Goal: Information Seeking & Learning: Learn about a topic

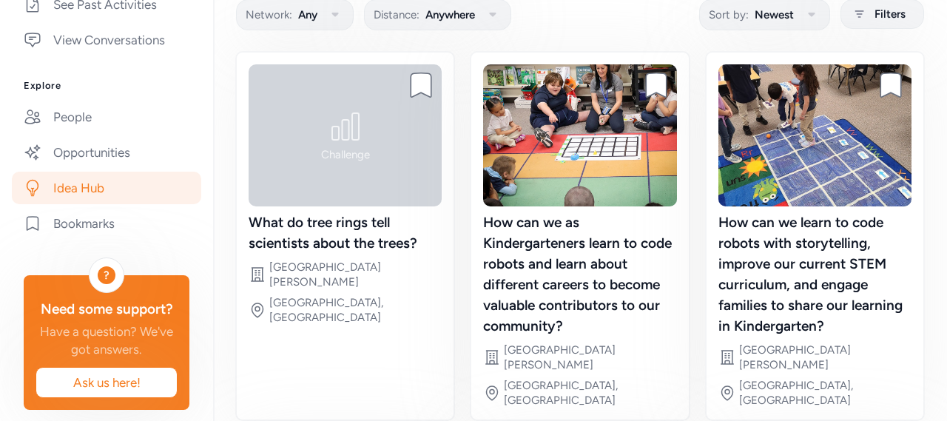
scroll to position [526, 0]
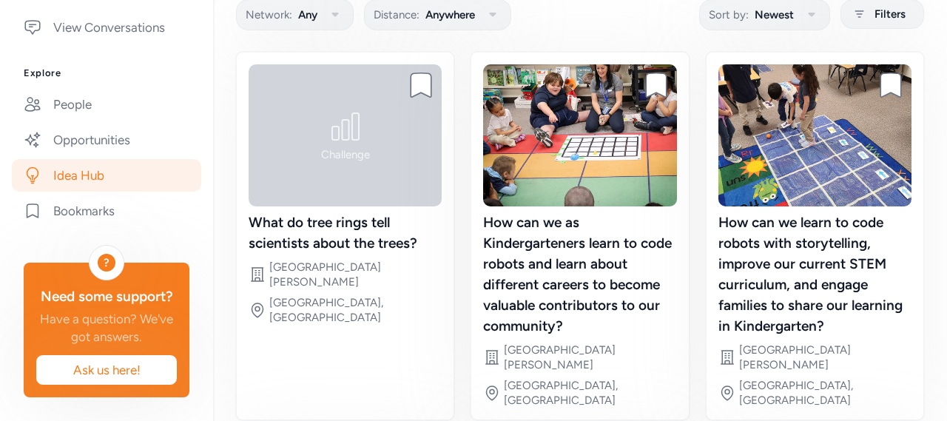
click at [237, 334] on div "Bookmark project Challenge What do tree rings tell scientists about the trees? …" at bounding box center [345, 236] width 220 height 370
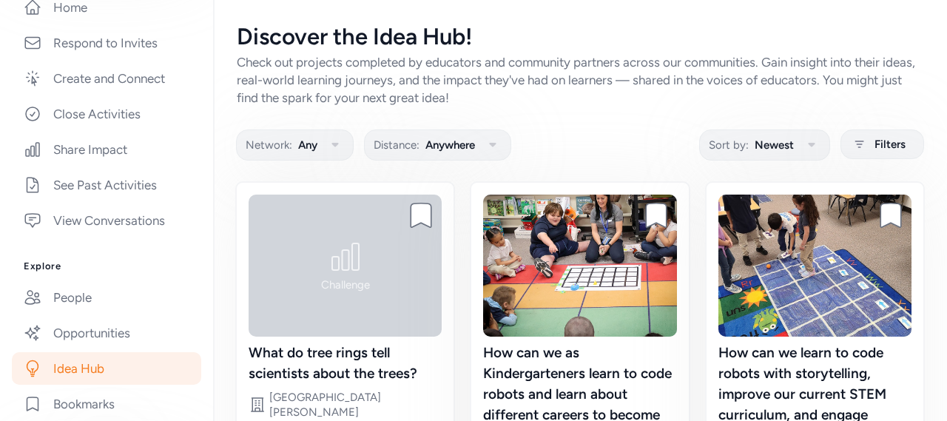
scroll to position [0, 0]
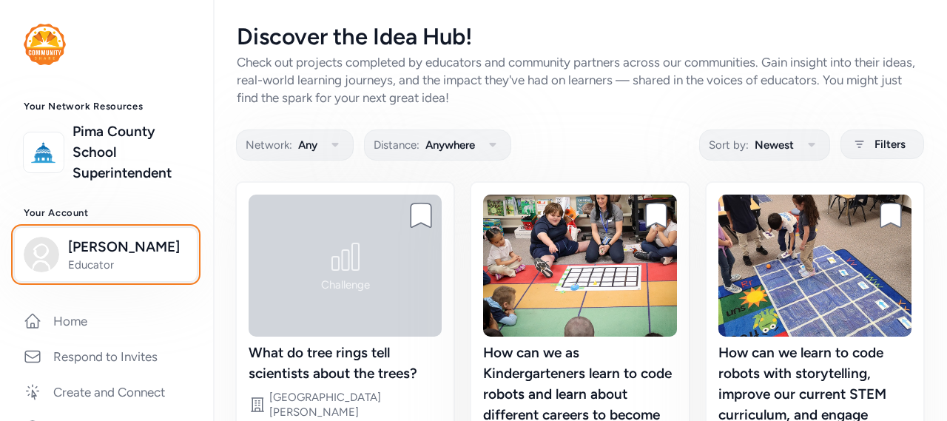
click at [96, 252] on span "[PERSON_NAME]" at bounding box center [128, 247] width 120 height 21
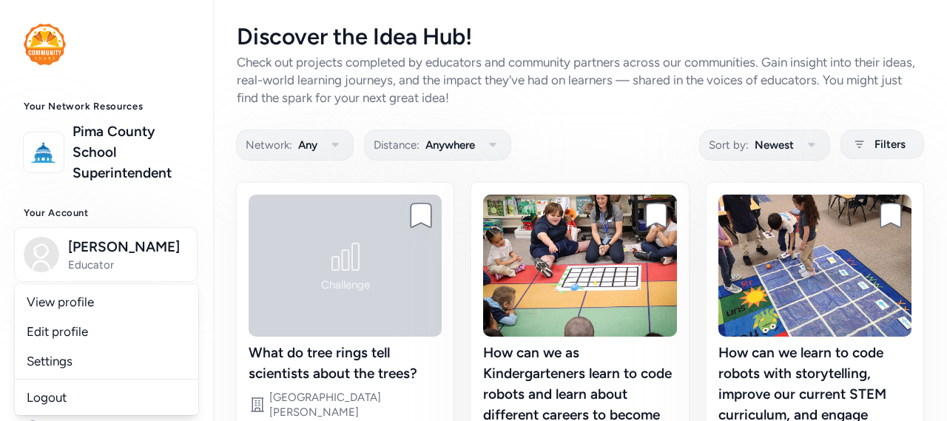
click at [106, 333] on link "Edit profile" at bounding box center [106, 332] width 183 height 30
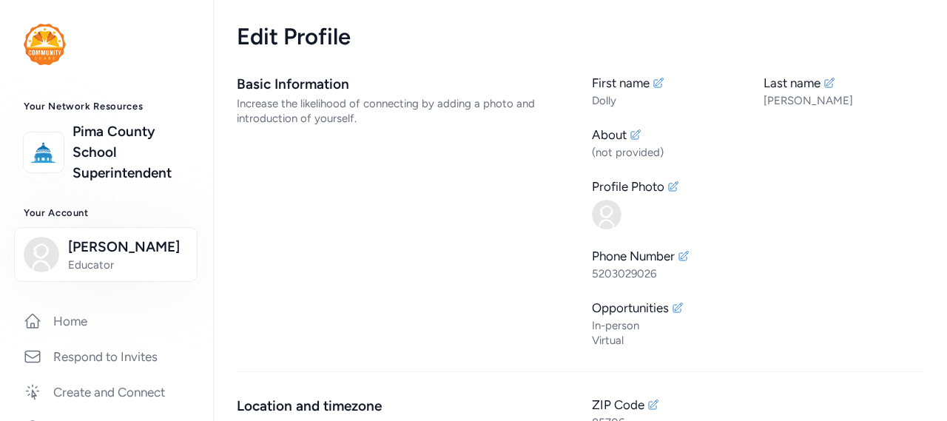
click at [92, 327] on link "Home" at bounding box center [106, 321] width 189 height 33
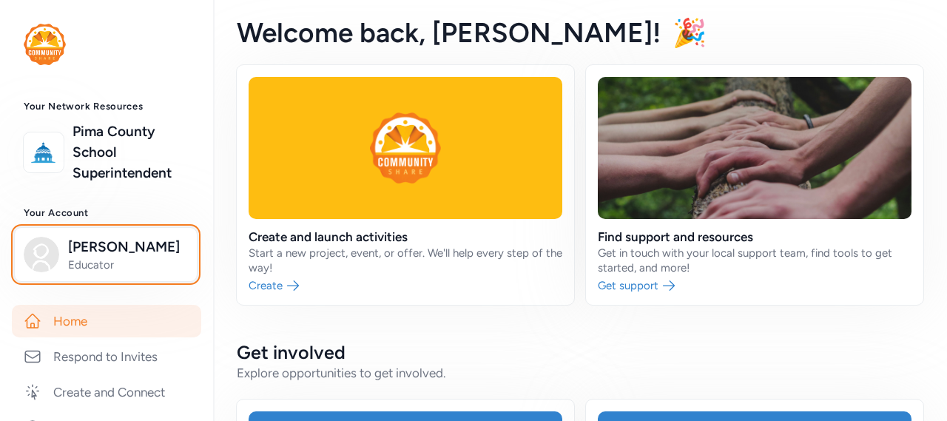
click at [43, 247] on img "button" at bounding box center [42, 255] width 36 height 36
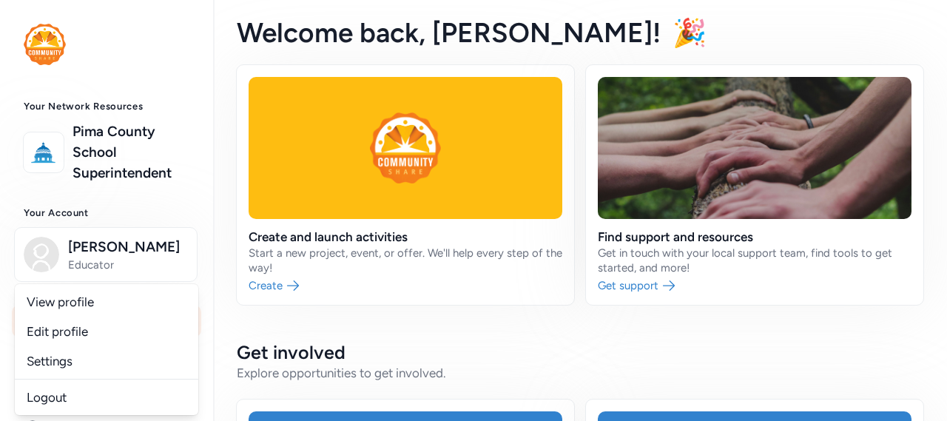
click at [43, 331] on link "Edit profile" at bounding box center [106, 332] width 183 height 30
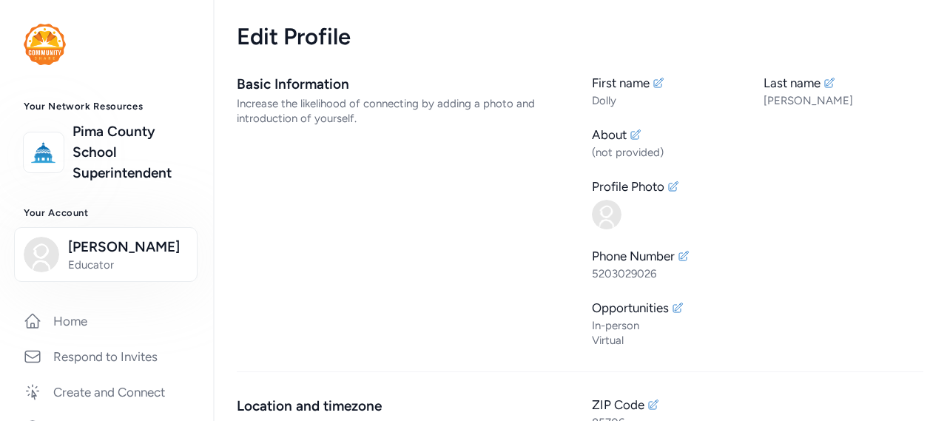
click at [669, 186] on icon at bounding box center [674, 186] width 10 height 10
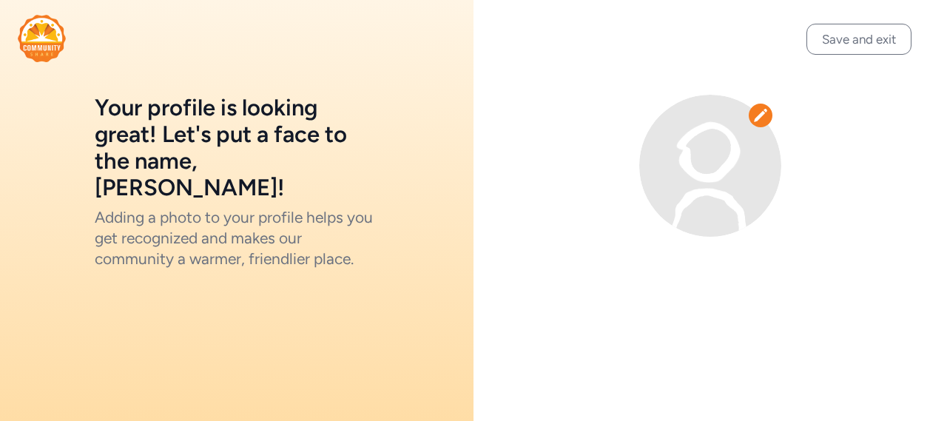
click at [689, 169] on img at bounding box center [710, 166] width 142 height 142
click at [759, 115] on icon at bounding box center [760, 115] width 13 height 13
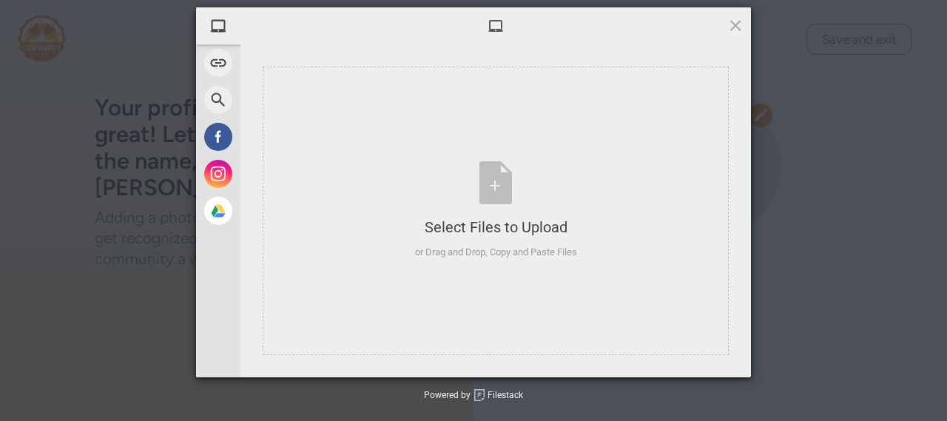
click at [265, 16] on div "My Device" at bounding box center [285, 25] width 178 height 37
click at [256, 214] on span "Google Drive" at bounding box center [270, 209] width 53 height 13
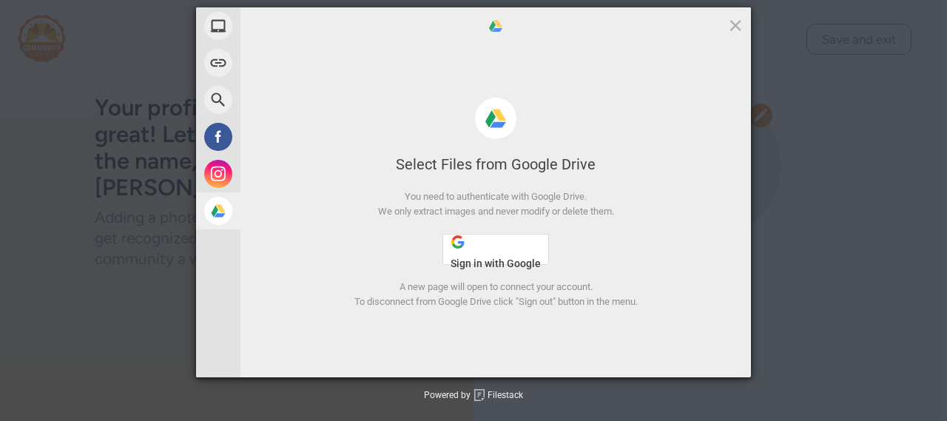
click at [498, 251] on button "Sign in with Google" at bounding box center [495, 249] width 107 height 31
click at [228, 25] on span at bounding box center [218, 26] width 28 height 28
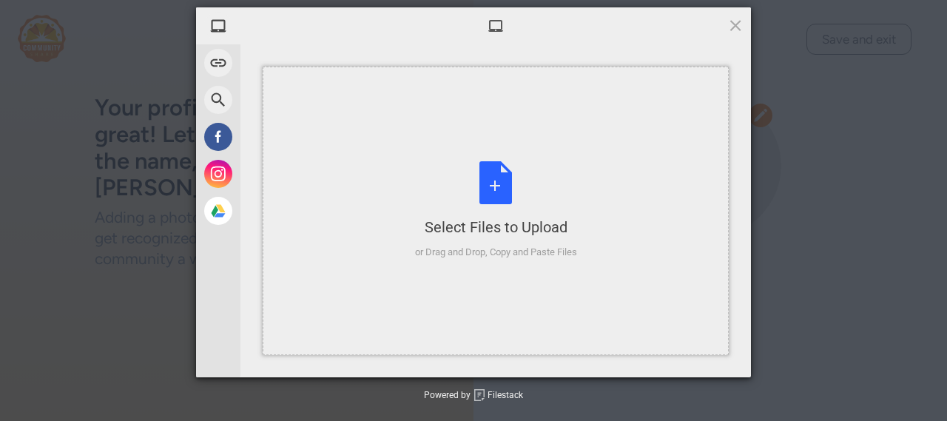
click at [502, 188] on div "Select Files to Upload or Drag and Drop, Copy and Paste Files" at bounding box center [496, 210] width 162 height 98
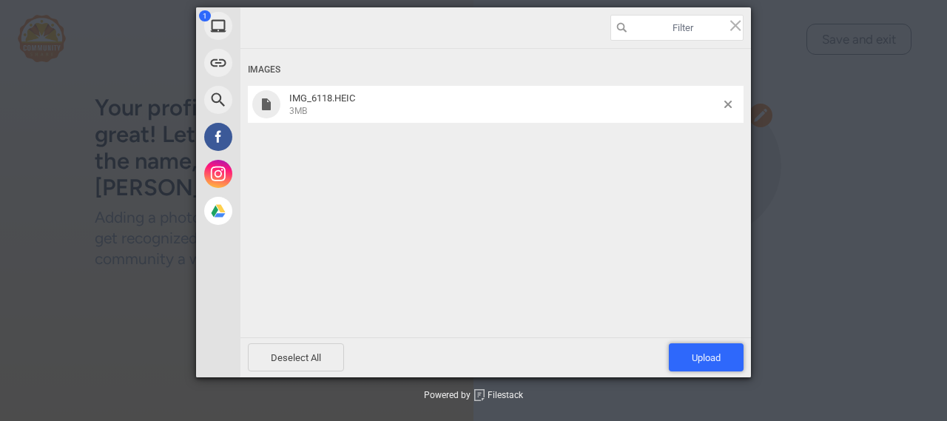
click at [709, 365] on span "Upload 1" at bounding box center [706, 357] width 75 height 28
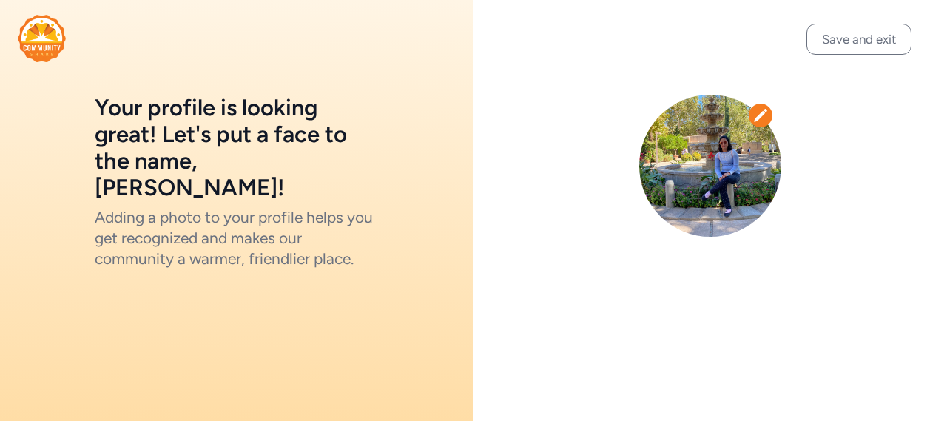
click at [863, 47] on button "Save and exit" at bounding box center [858, 39] width 105 height 31
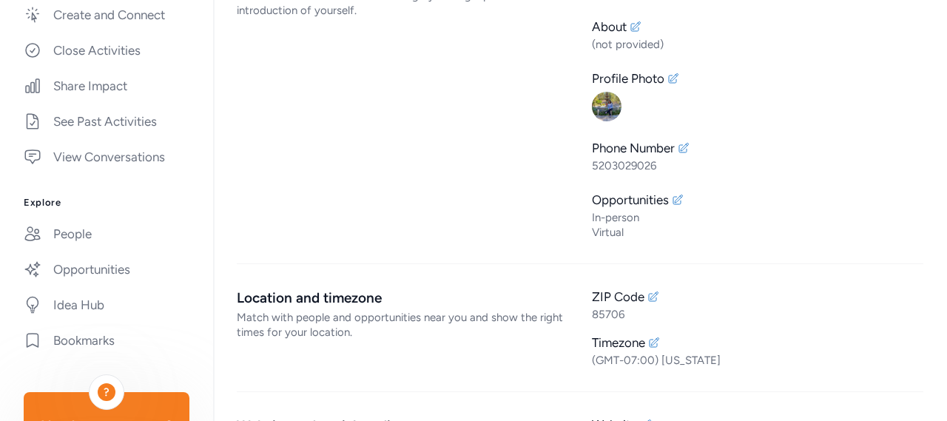
scroll to position [126, 0]
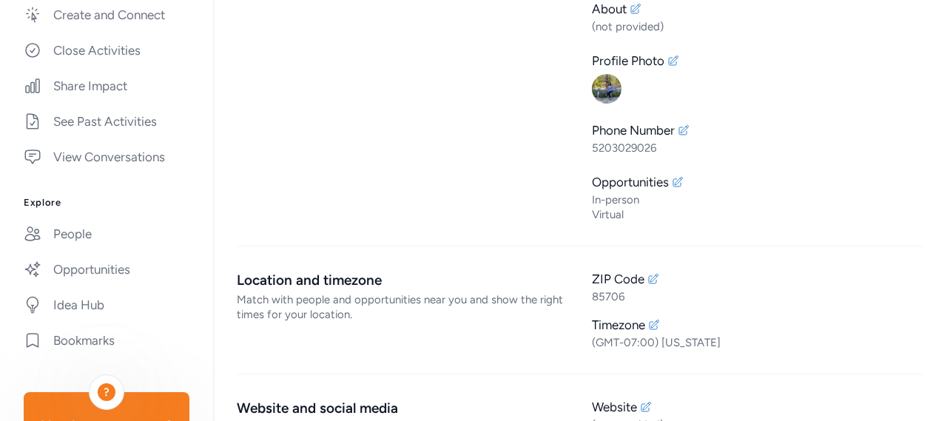
click at [70, 263] on link "Opportunities" at bounding box center [106, 269] width 189 height 33
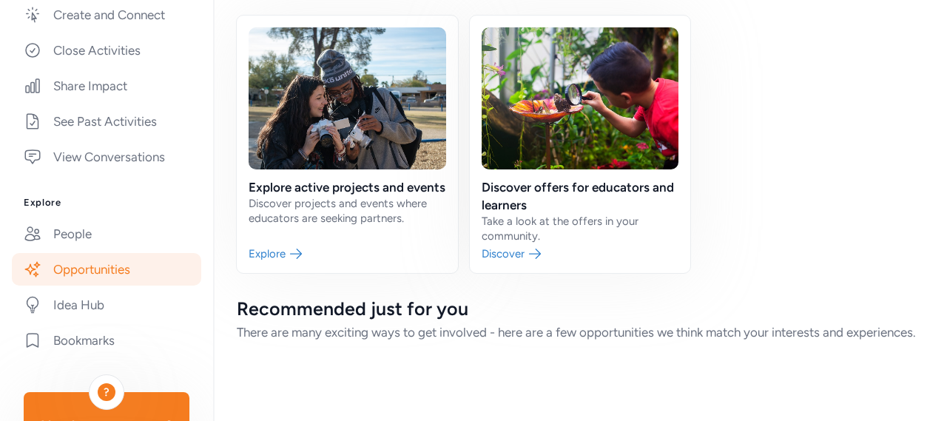
scroll to position [114, 0]
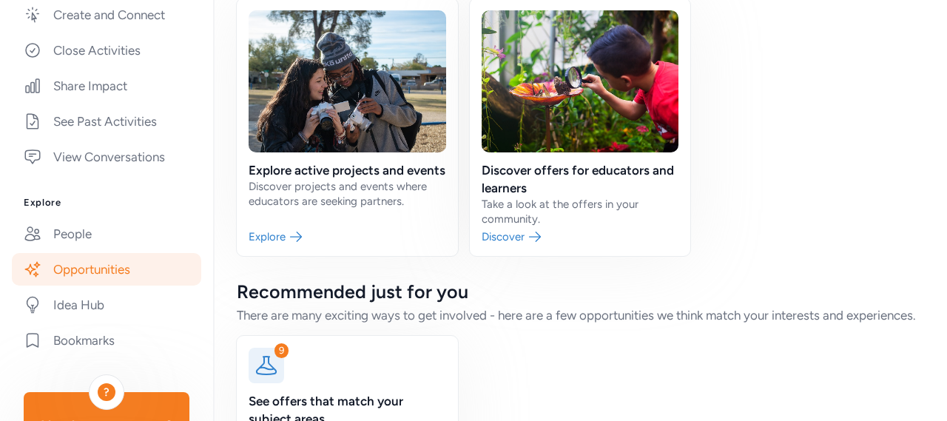
click at [370, 139] on link at bounding box center [347, 127] width 221 height 257
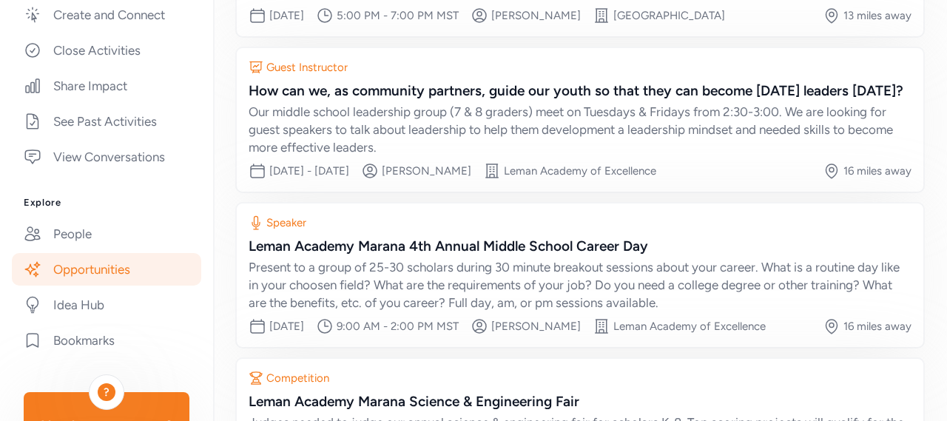
scroll to position [274, 0]
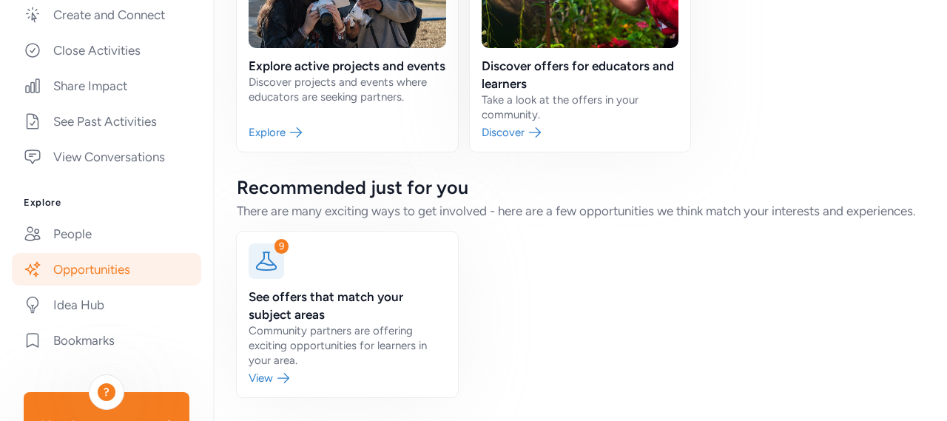
scroll to position [235, 0]
click at [269, 121] on link at bounding box center [347, 22] width 221 height 257
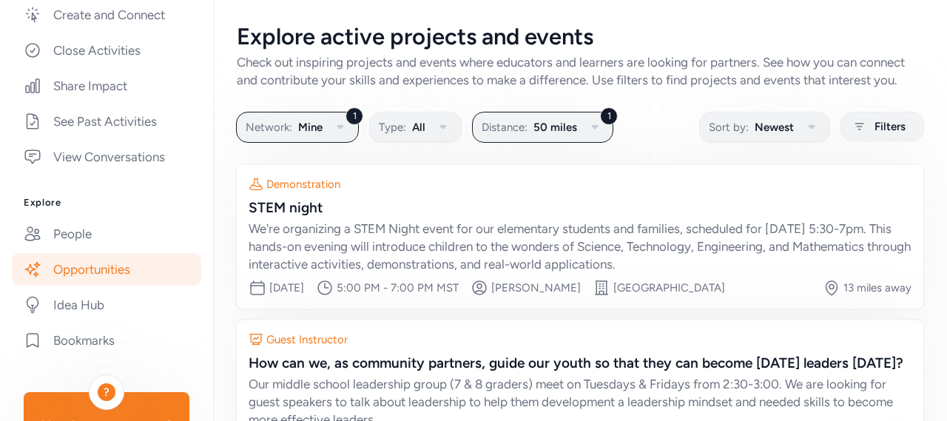
click at [595, 136] on icon "button" at bounding box center [595, 127] width 18 height 18
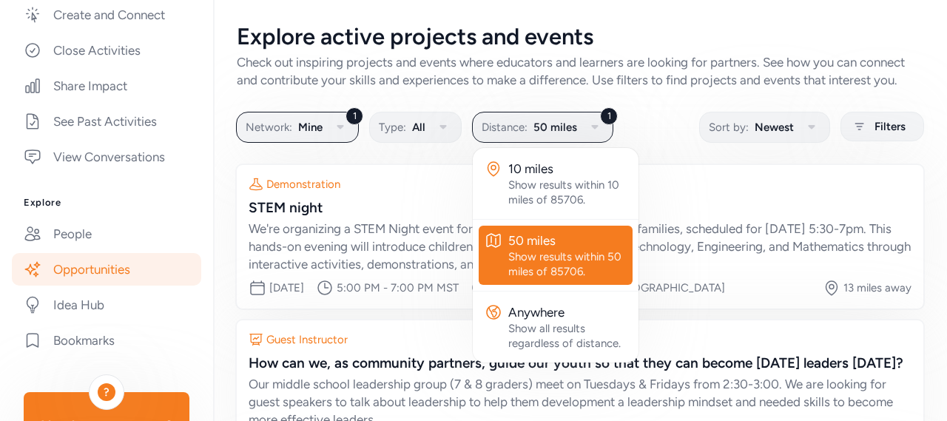
click at [687, 180] on div "Explore active projects and events Check out inspiring projects and events wher…" at bounding box center [580, 425] width 734 height 850
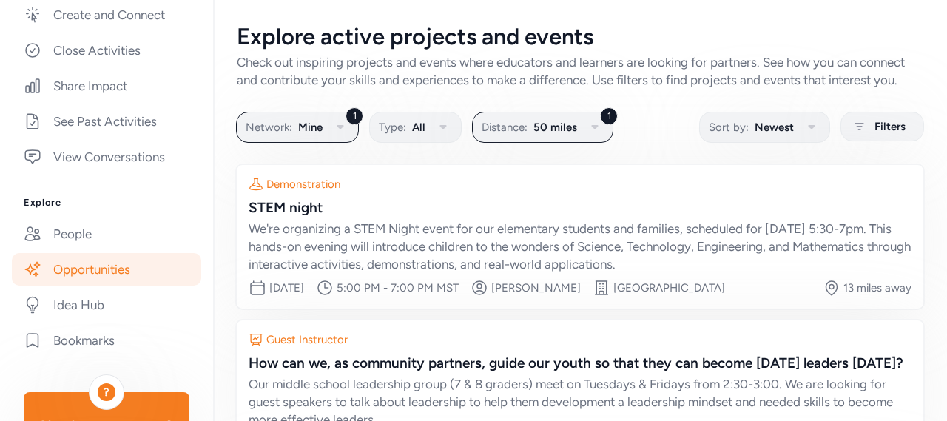
click at [874, 135] on span "Filters" at bounding box center [889, 127] width 31 height 18
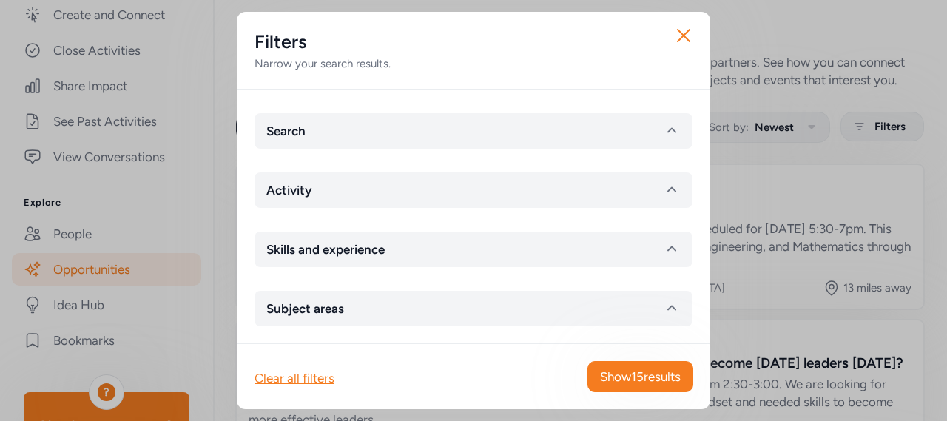
click at [500, 190] on button "Activity" at bounding box center [473, 190] width 438 height 36
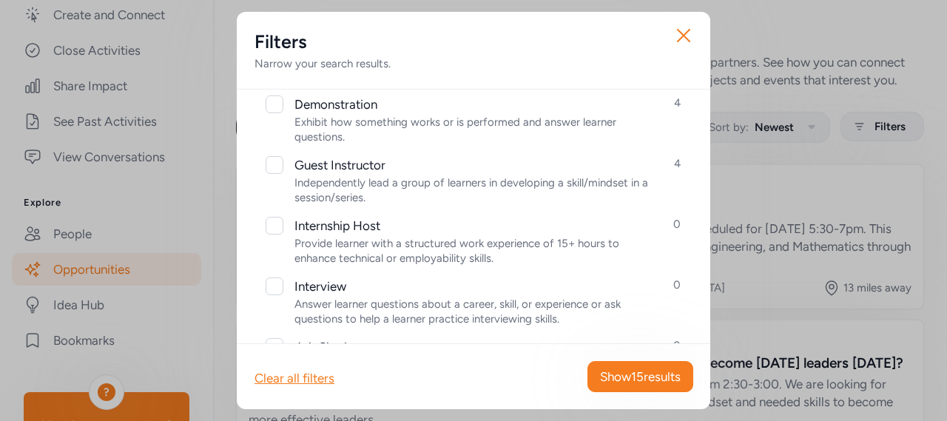
scroll to position [326, 0]
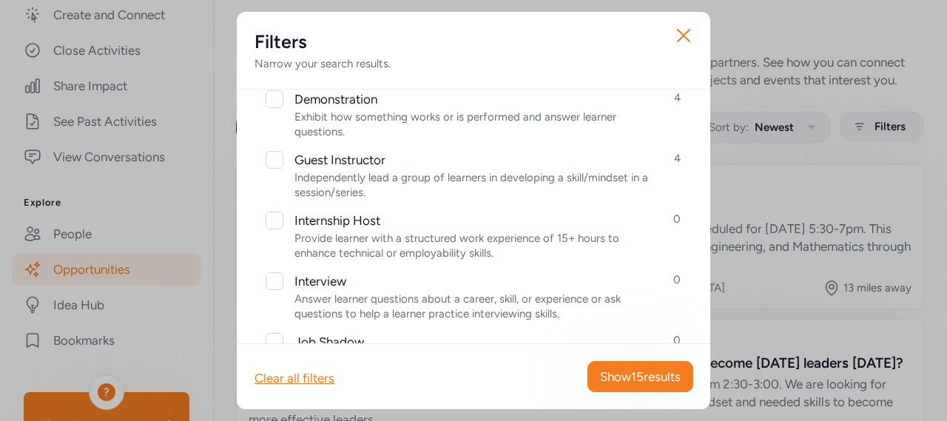
click at [678, 41] on icon "button" at bounding box center [684, 36] width 12 height 12
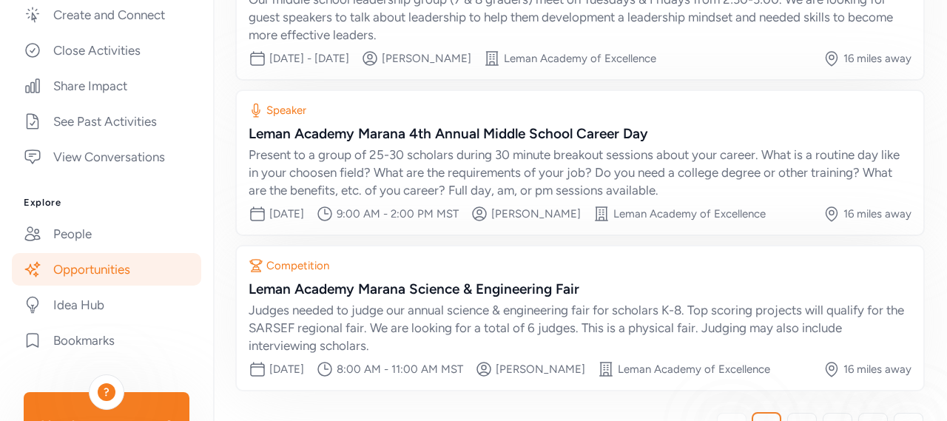
scroll to position [468, 0]
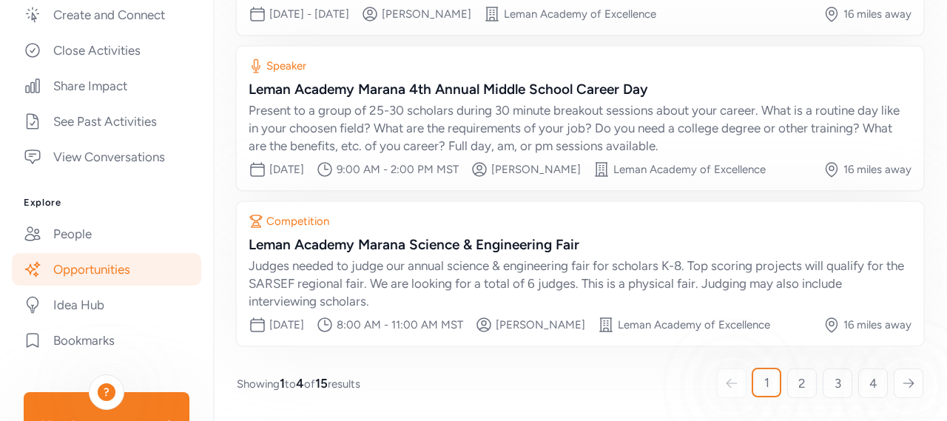
click at [798, 387] on span "2" at bounding box center [801, 383] width 7 height 18
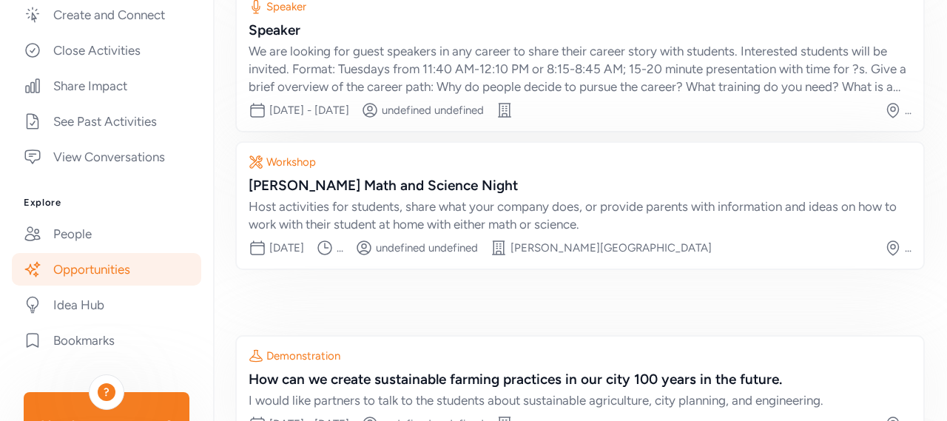
scroll to position [130, 0]
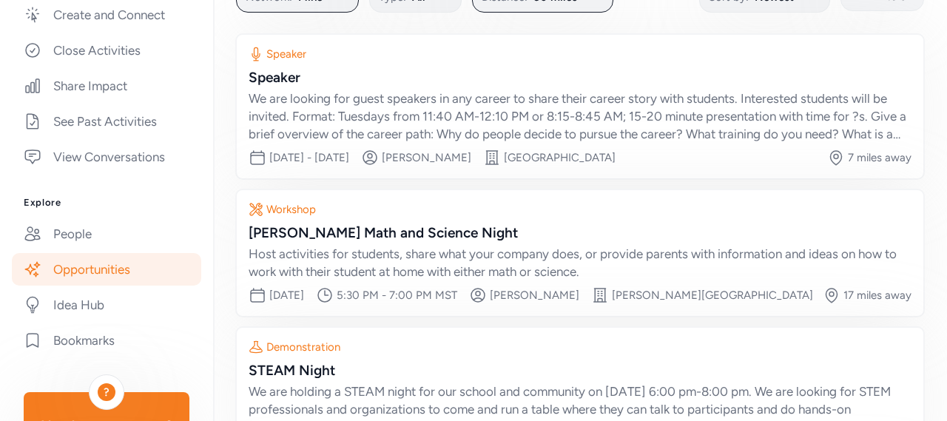
click at [448, 217] on div "Workshop" at bounding box center [580, 209] width 663 height 15
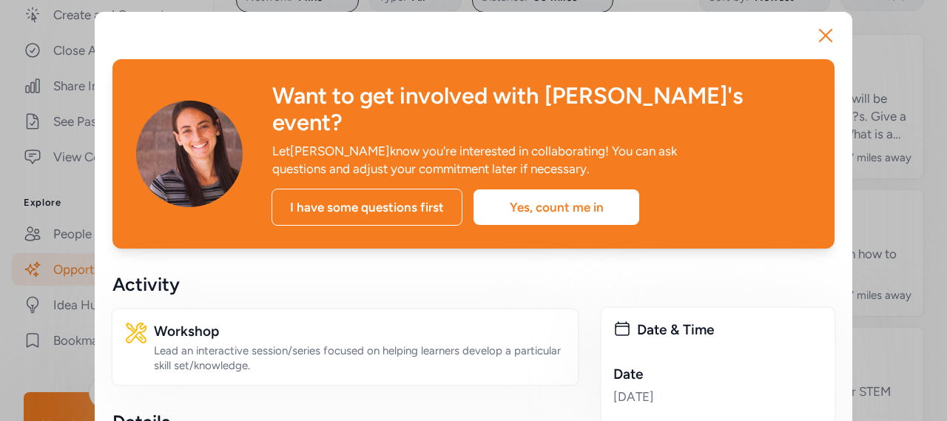
click at [827, 33] on icon "button" at bounding box center [826, 36] width 24 height 24
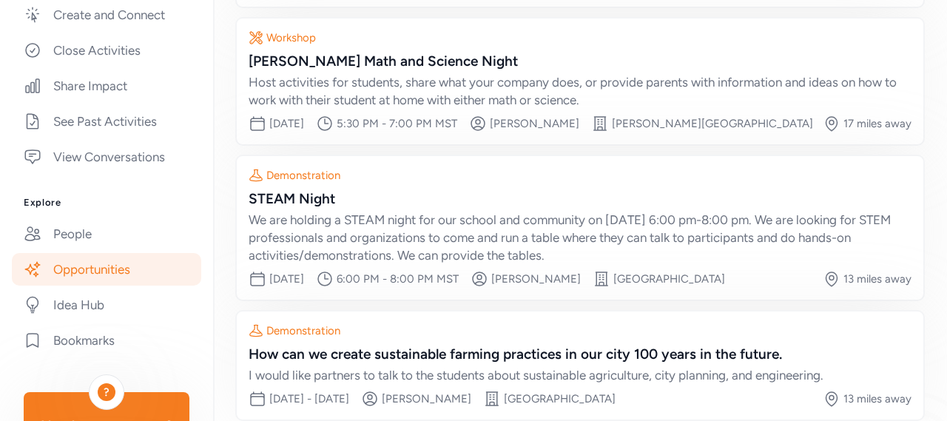
scroll to position [312, 0]
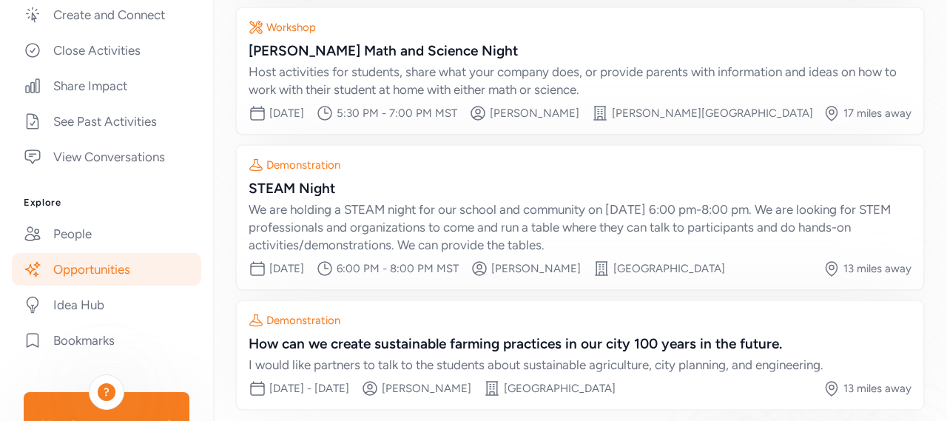
click at [414, 198] on div "STEAM Night" at bounding box center [580, 188] width 663 height 21
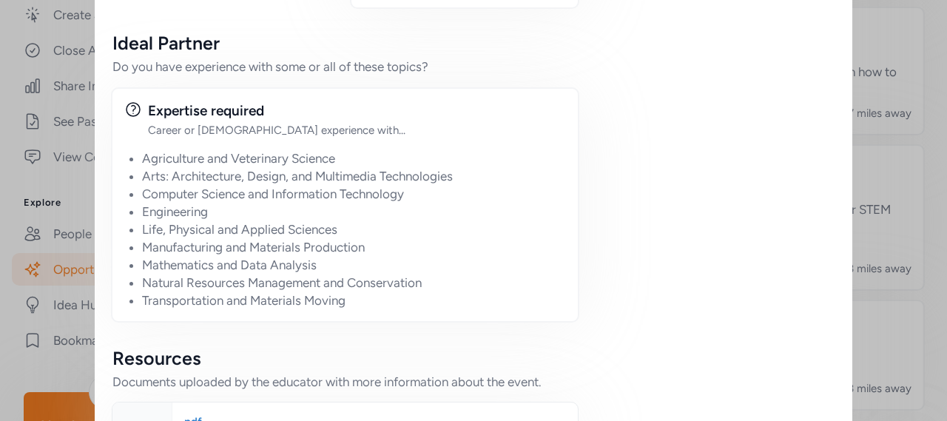
scroll to position [1030, 0]
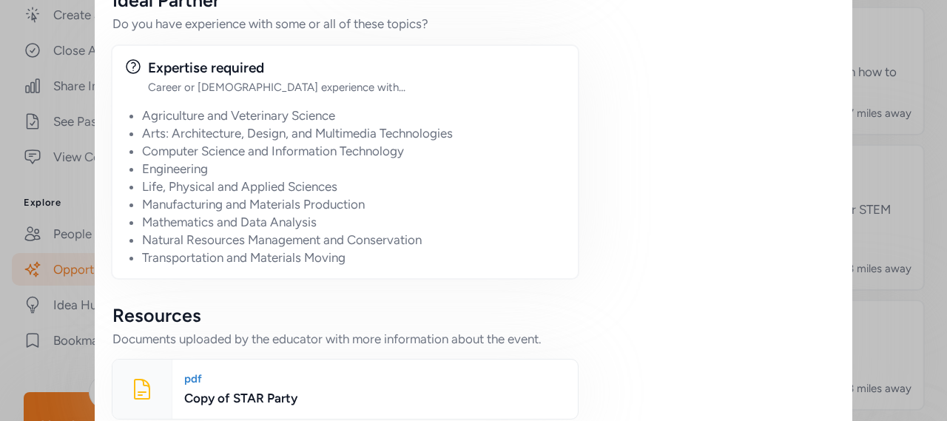
click at [273, 389] on div "Copy of STAR Party" at bounding box center [375, 398] width 382 height 18
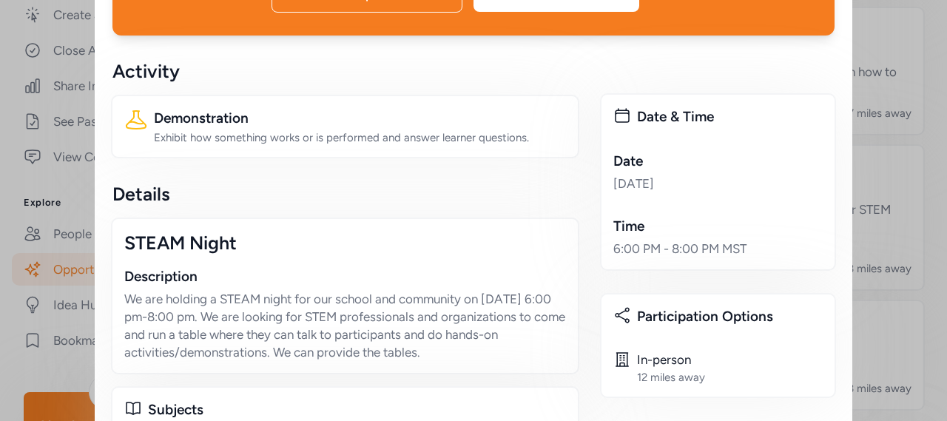
scroll to position [0, 0]
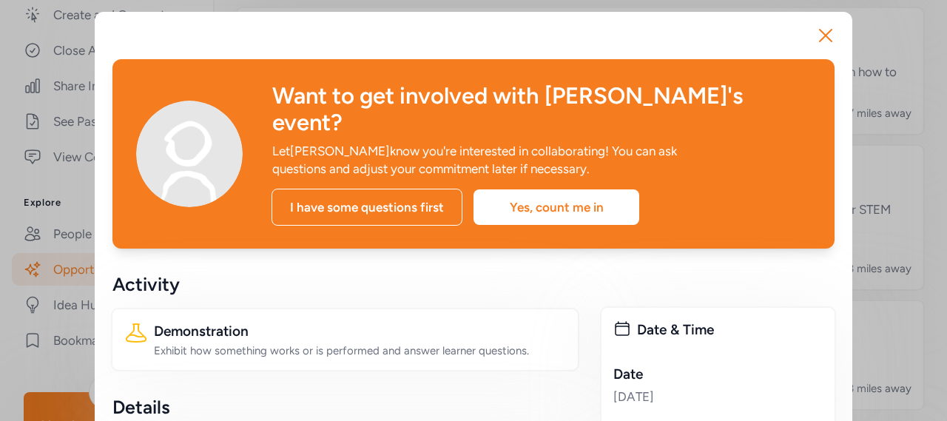
click at [819, 40] on icon "button" at bounding box center [826, 36] width 24 height 24
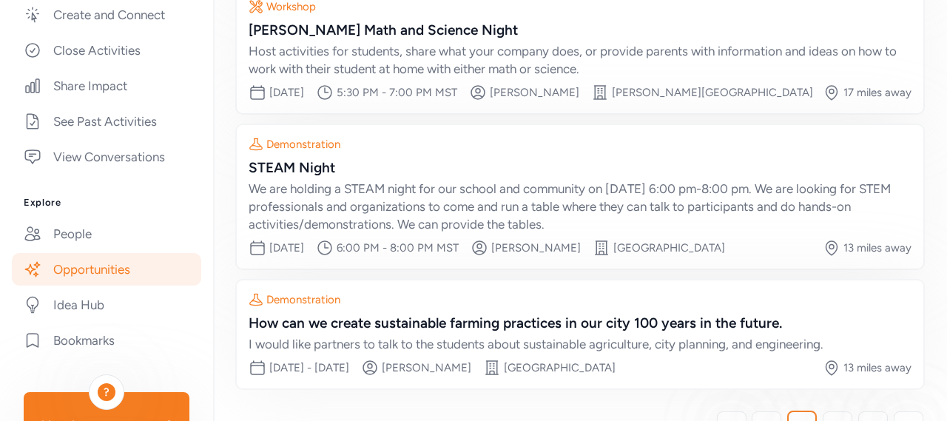
scroll to position [394, 0]
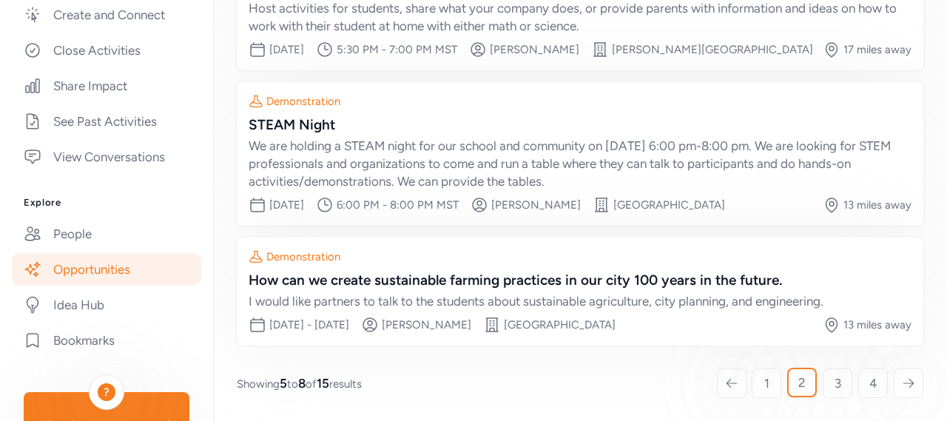
click at [101, 303] on link "Idea Hub" at bounding box center [106, 305] width 189 height 33
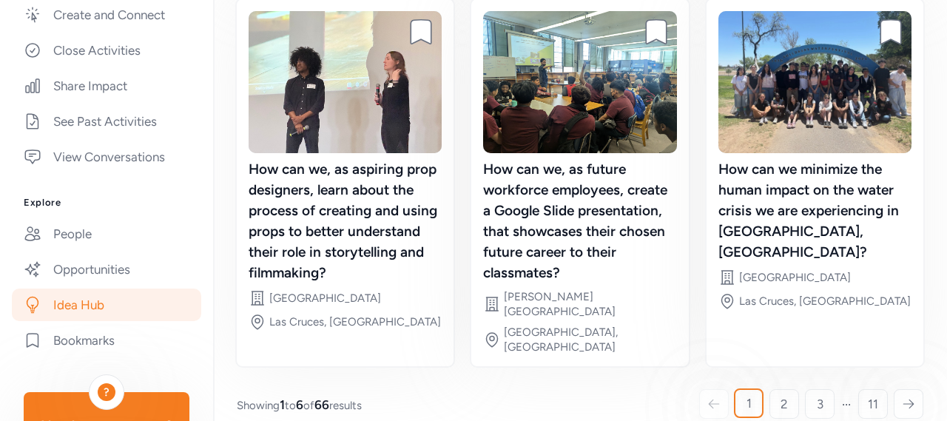
scroll to position [550, 0]
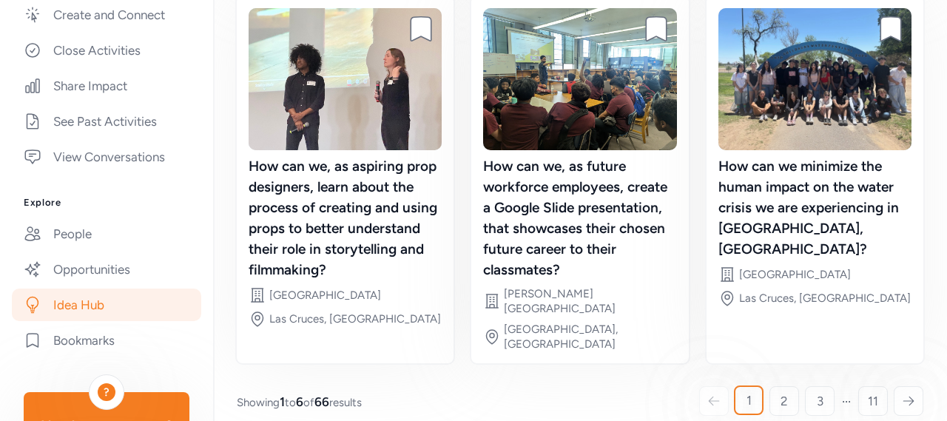
click at [618, 150] on img at bounding box center [579, 79] width 193 height 142
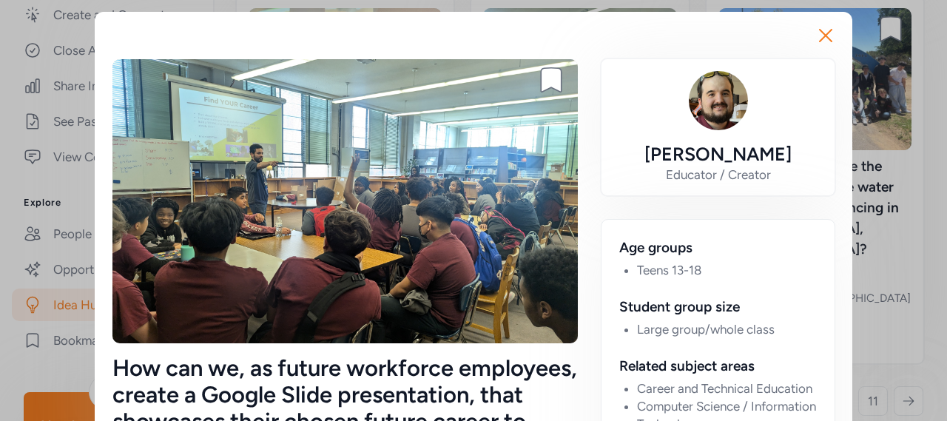
click at [814, 30] on icon "button" at bounding box center [826, 36] width 24 height 24
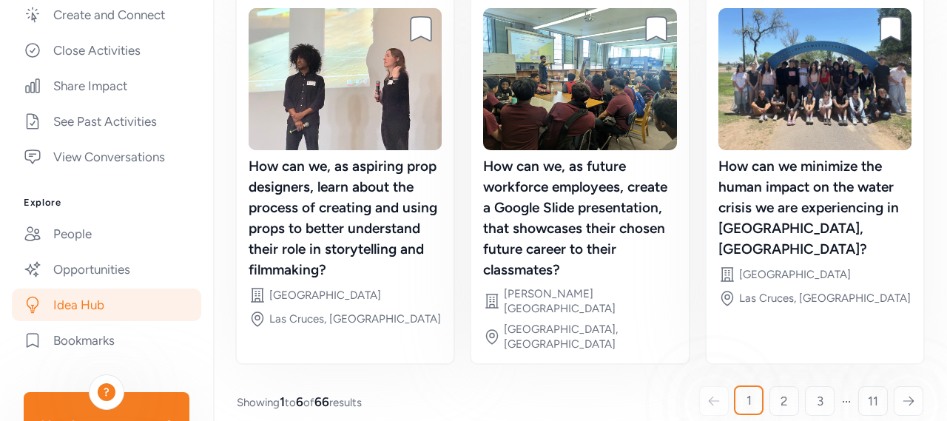
click at [874, 193] on div "How can we minimize the human impact on the water crisis we are experiencing in…" at bounding box center [814, 208] width 193 height 104
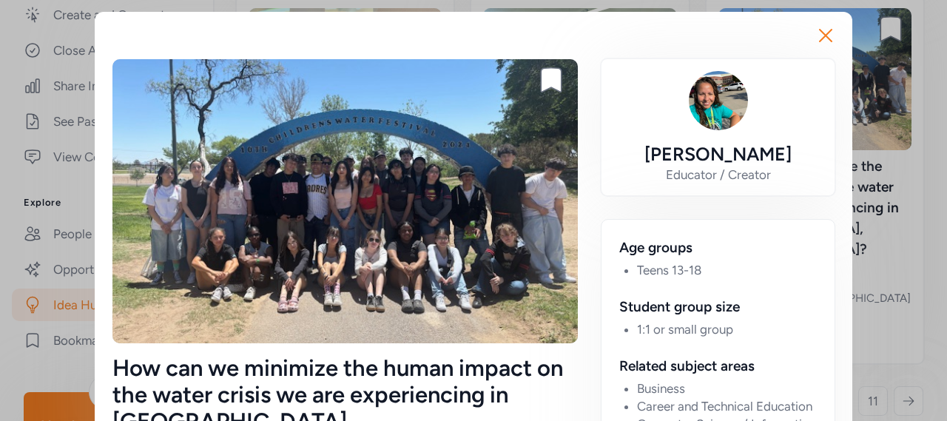
click at [817, 44] on icon "button" at bounding box center [826, 36] width 24 height 24
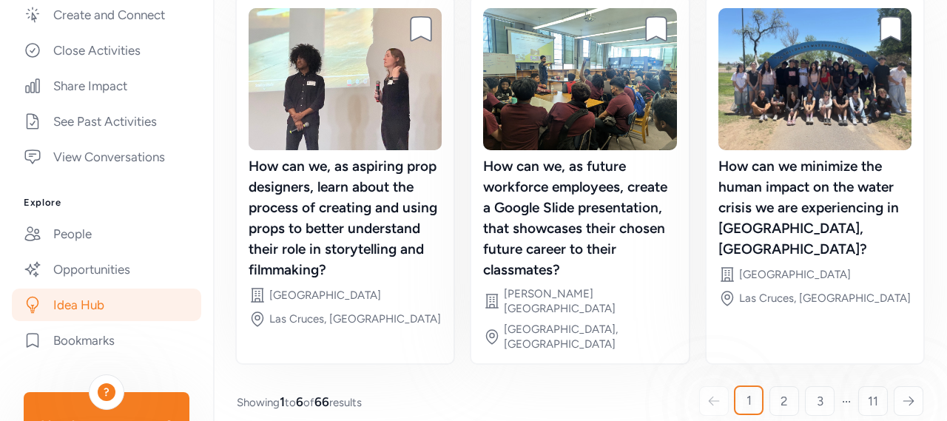
click at [302, 150] on img at bounding box center [345, 79] width 193 height 142
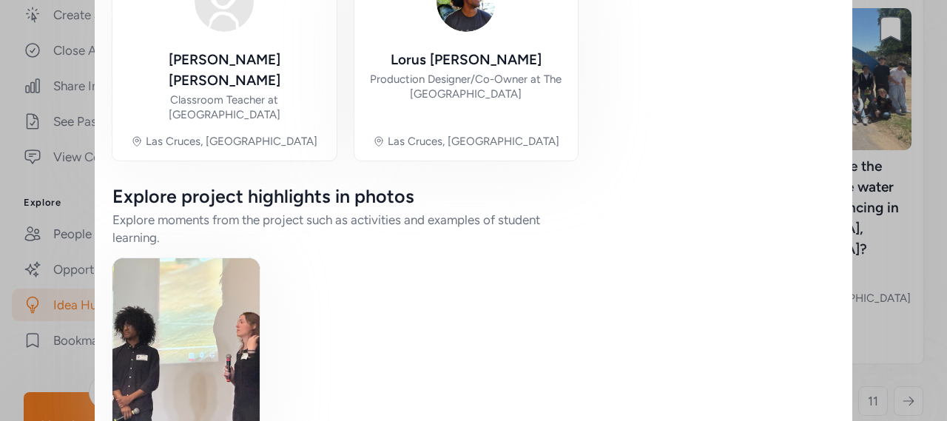
scroll to position [1516, 0]
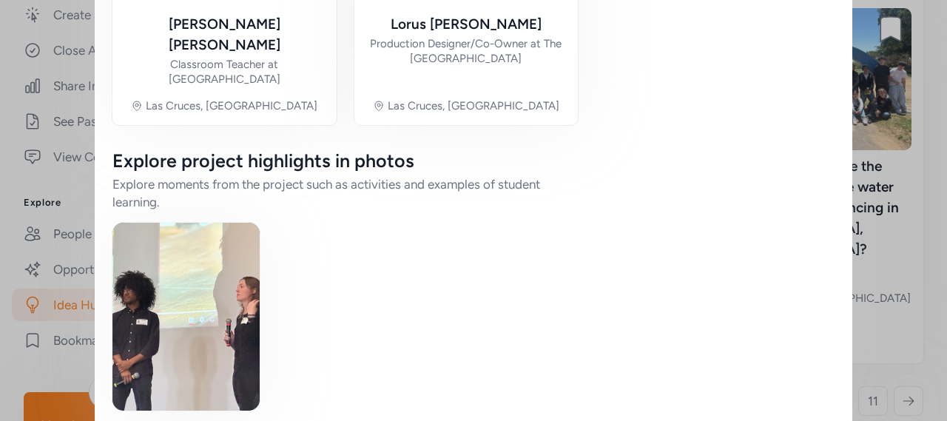
click at [209, 356] on img at bounding box center [185, 317] width 147 height 188
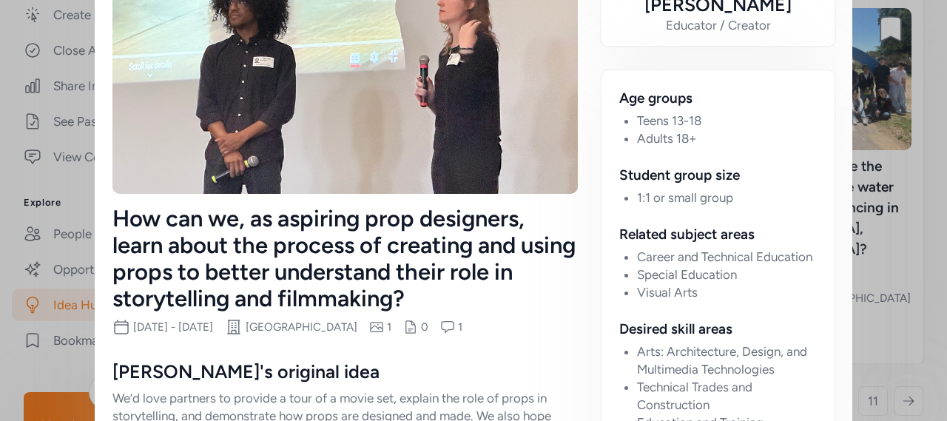
scroll to position [0, 0]
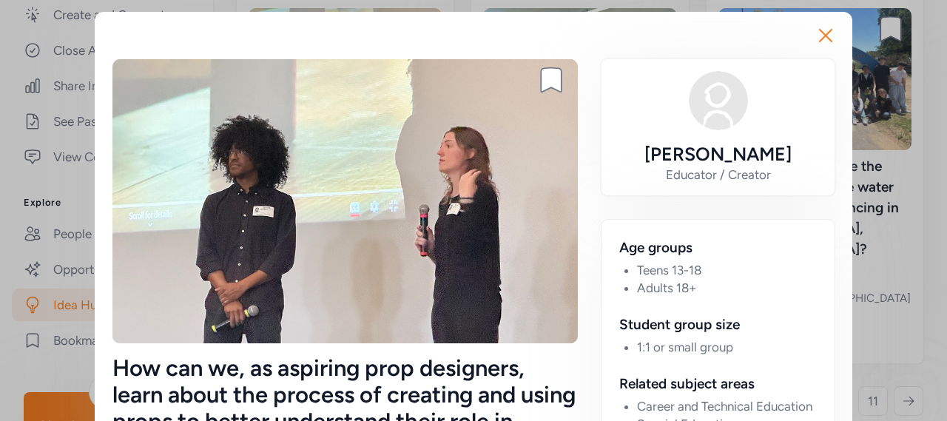
click at [820, 39] on icon "button" at bounding box center [826, 36] width 24 height 24
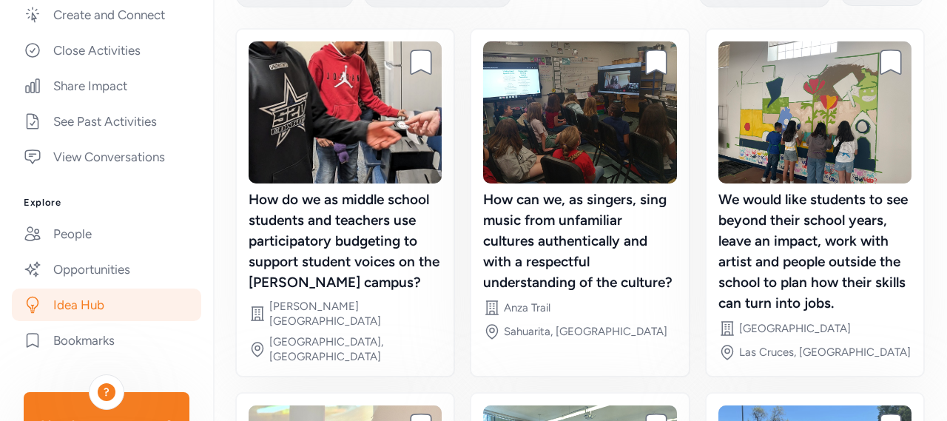
scroll to position [166, 0]
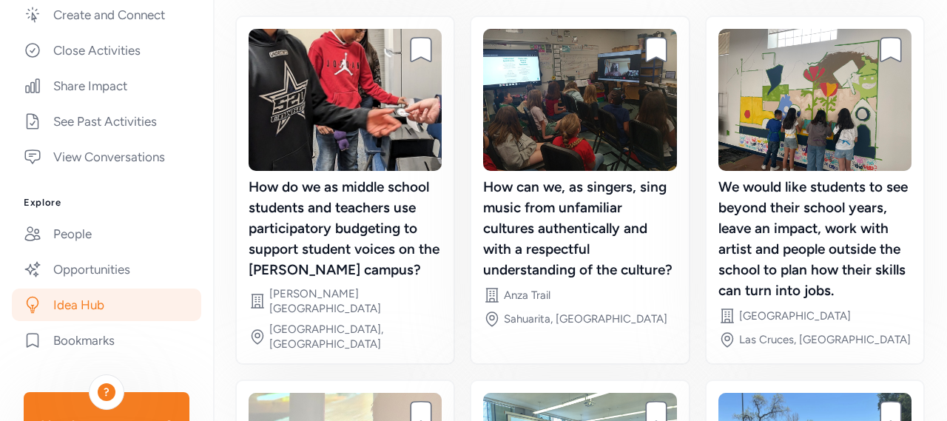
click at [380, 139] on img at bounding box center [345, 100] width 193 height 142
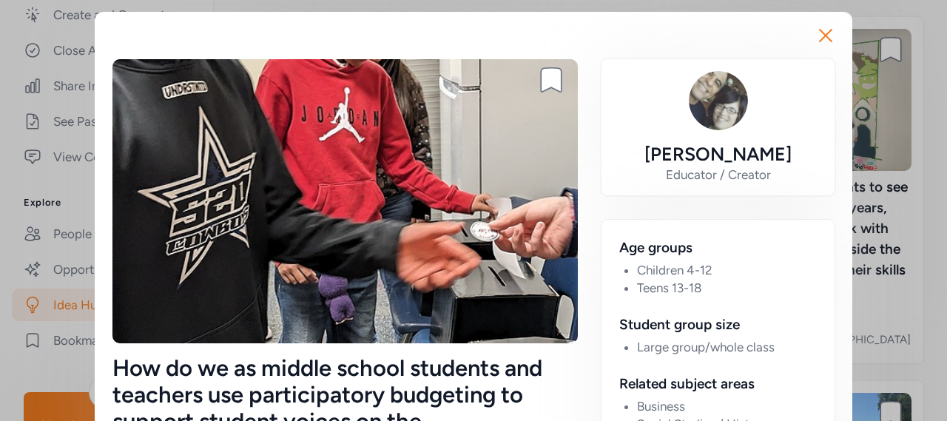
click at [831, 36] on icon "button" at bounding box center [826, 36] width 24 height 24
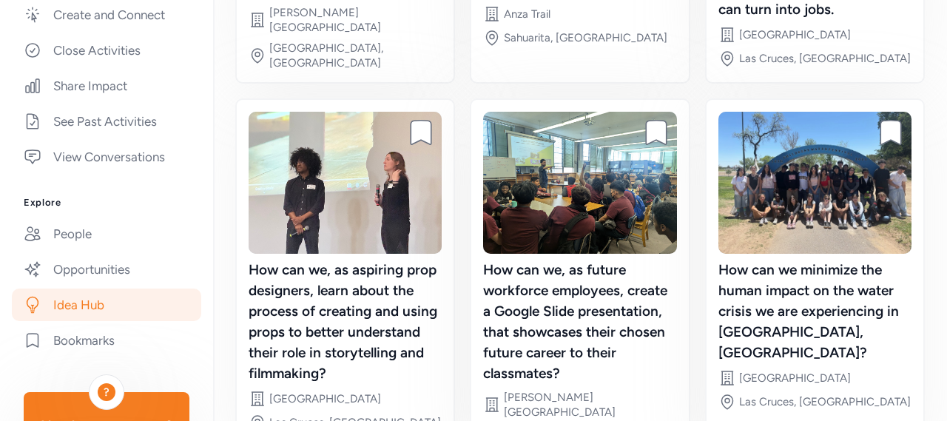
scroll to position [564, 0]
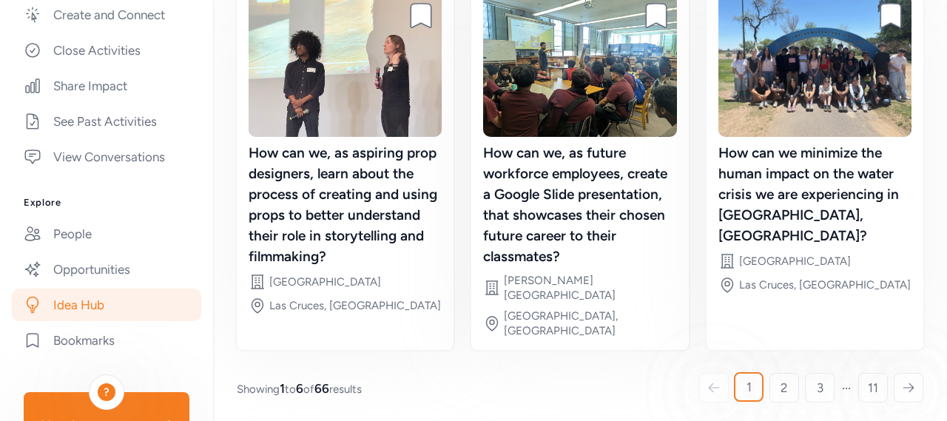
click at [780, 383] on span "2" at bounding box center [783, 388] width 7 height 18
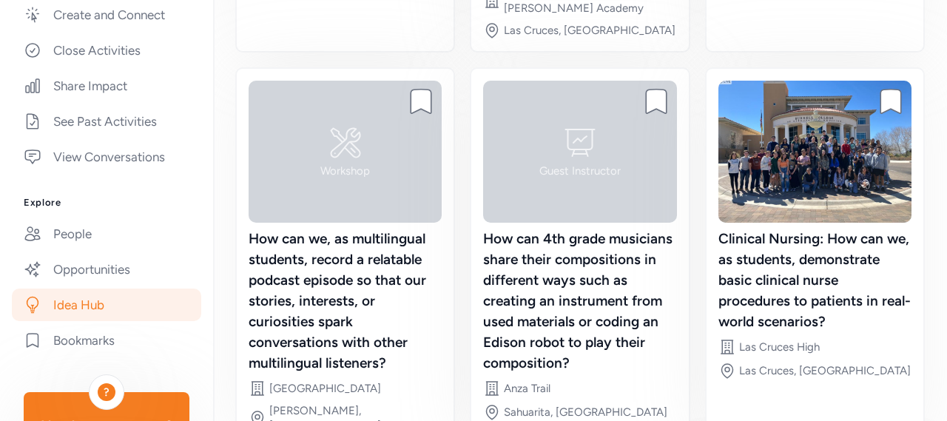
scroll to position [584, 0]
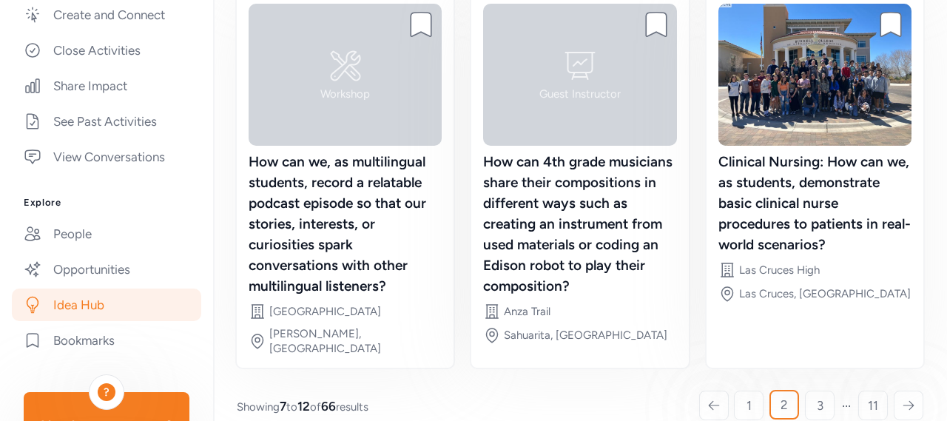
click at [817, 397] on span "3" at bounding box center [820, 406] width 7 height 18
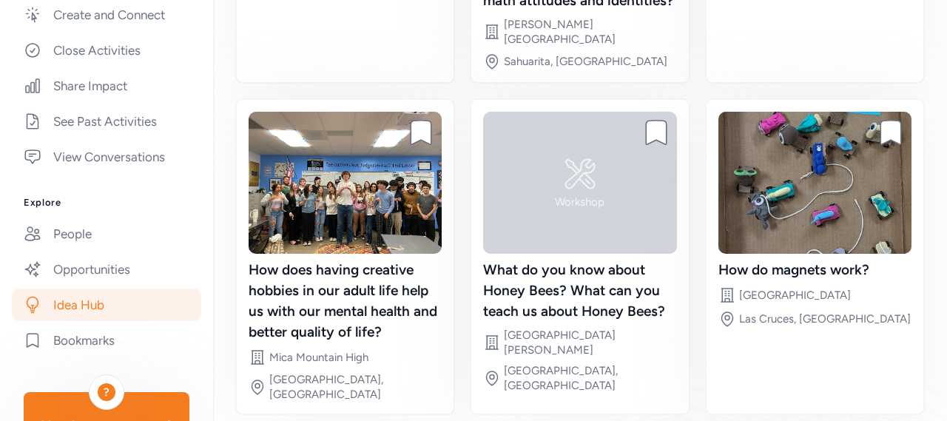
scroll to position [522, 0]
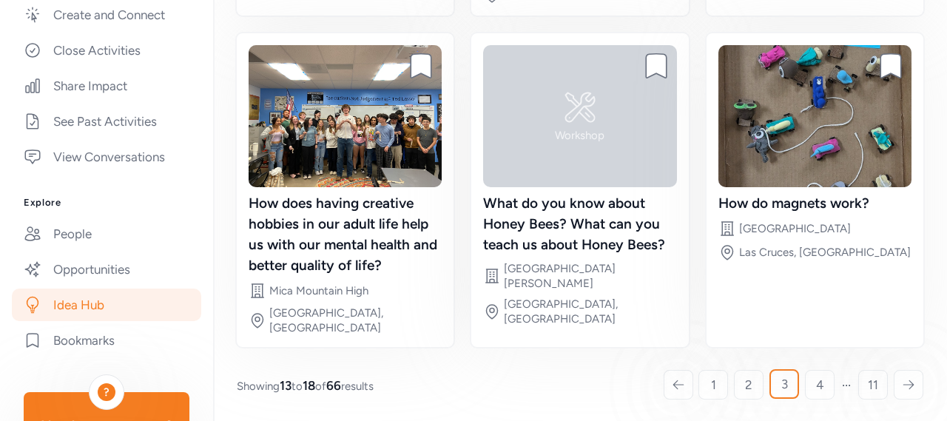
click at [816, 387] on span "4" at bounding box center [820, 385] width 8 height 18
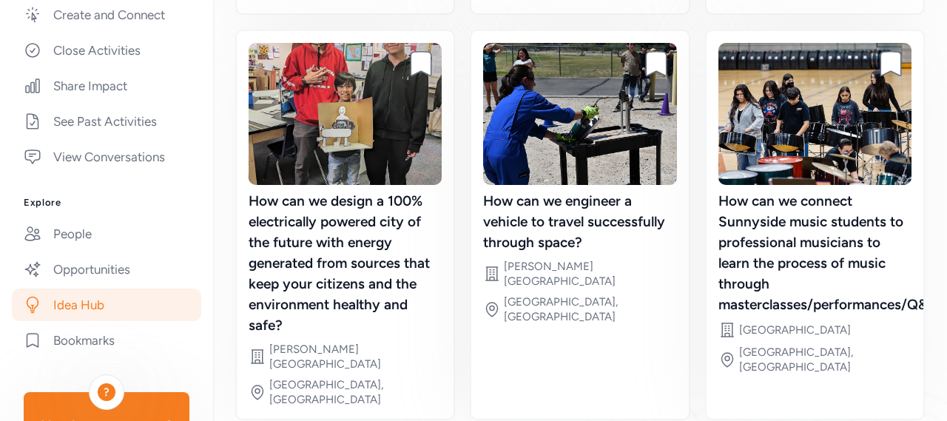
scroll to position [564, 0]
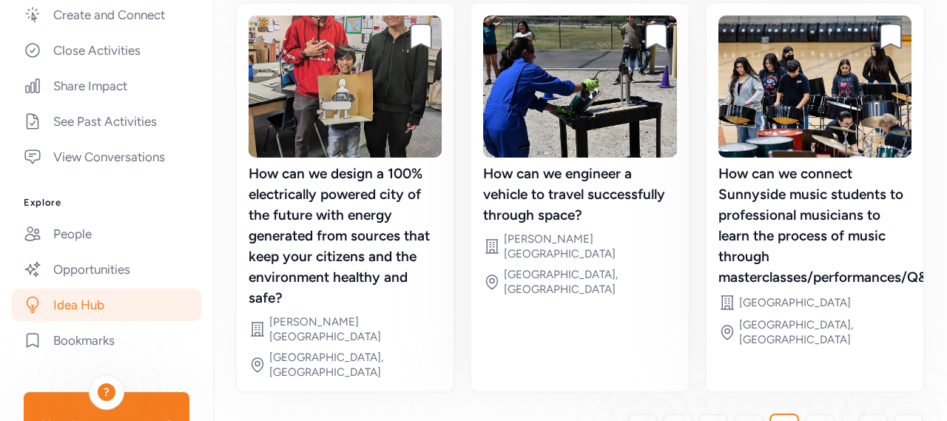
click at [421, 96] on img at bounding box center [345, 87] width 193 height 142
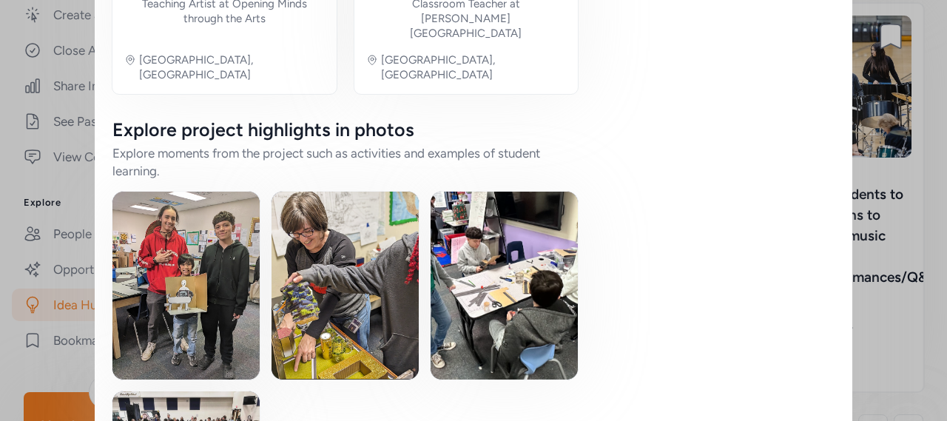
scroll to position [2497, 0]
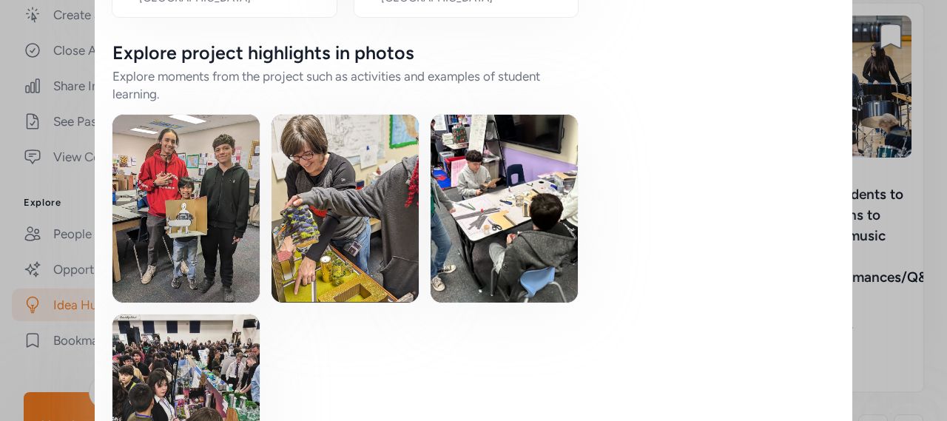
click at [214, 146] on img at bounding box center [185, 209] width 147 height 188
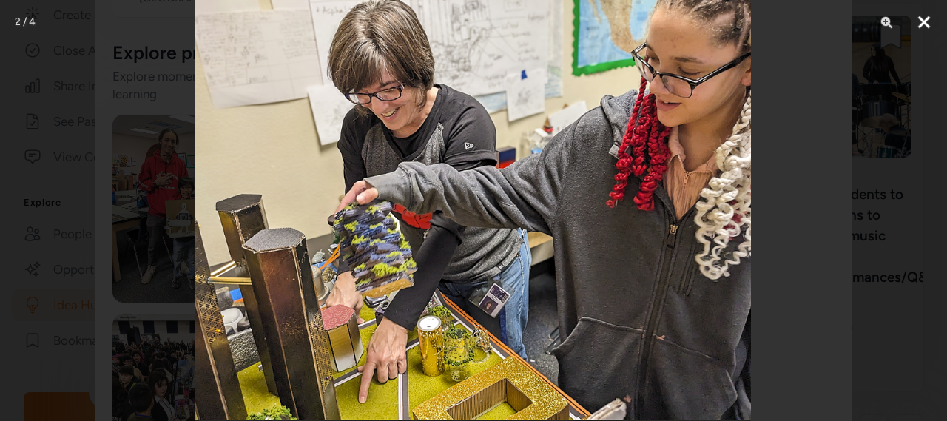
click at [928, 17] on button "Close" at bounding box center [924, 22] width 37 height 44
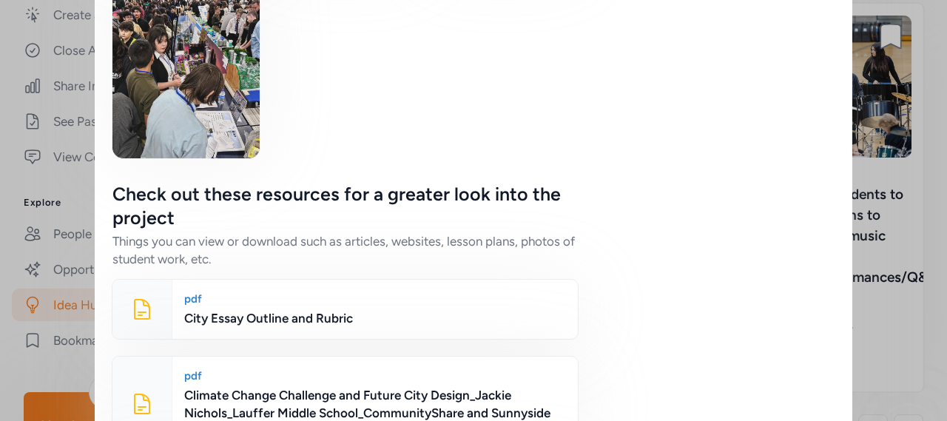
scroll to position [2873, 0]
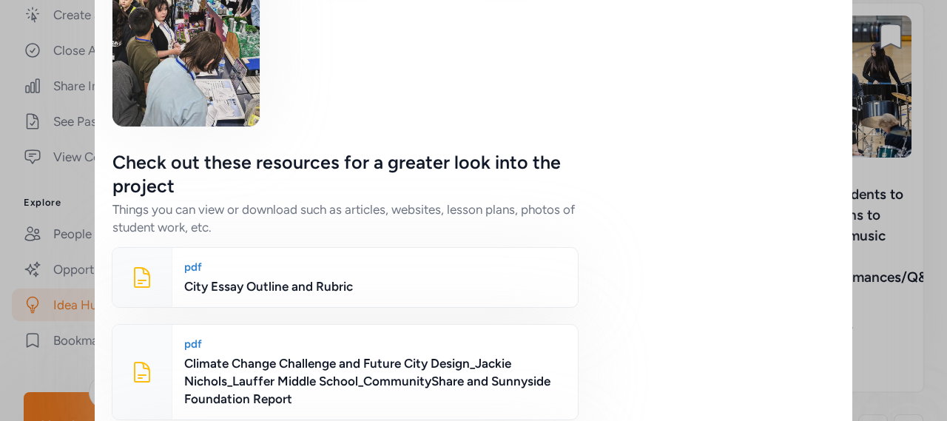
click at [286, 277] on div "City Essay Outline and Rubric" at bounding box center [375, 286] width 382 height 18
click at [394, 354] on div "Climate Change Challenge and Future City Design_Jackie Nichols_Lauffer Middle S…" at bounding box center [375, 380] width 382 height 53
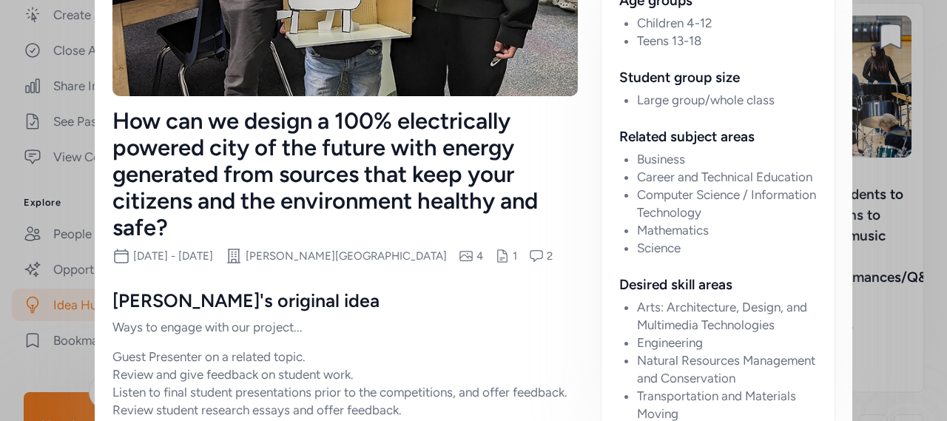
scroll to position [0, 0]
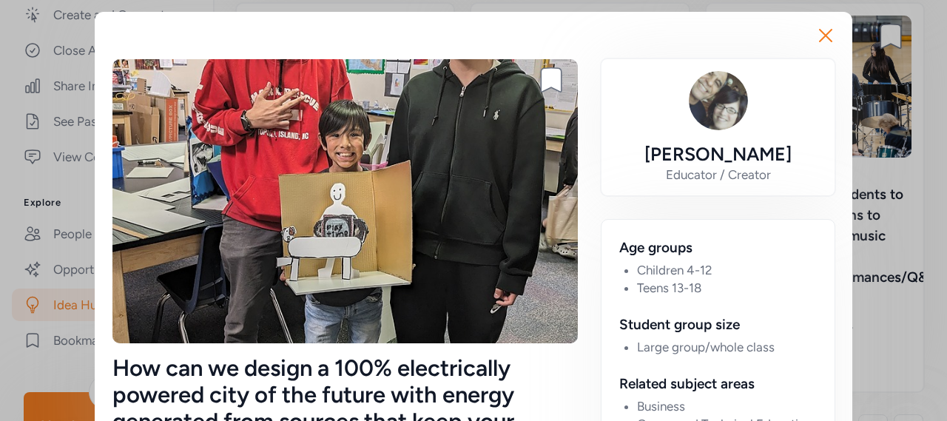
click at [820, 36] on icon "button" at bounding box center [826, 36] width 12 height 12
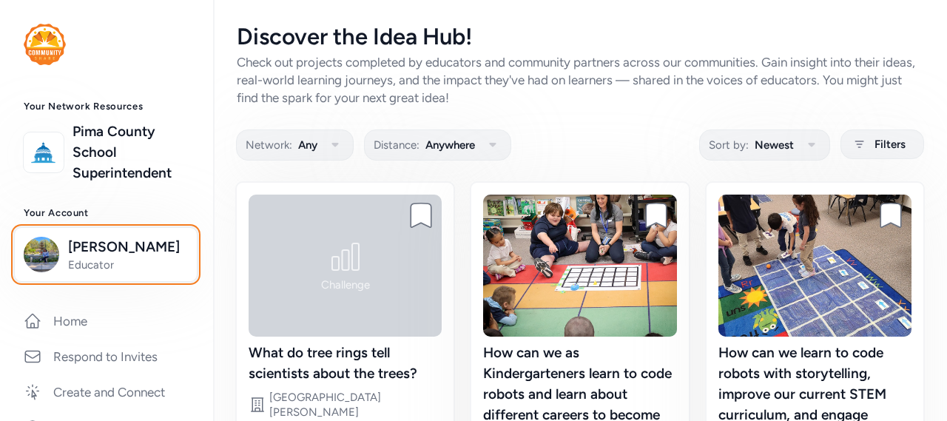
click at [117, 252] on span "[PERSON_NAME]" at bounding box center [128, 247] width 120 height 21
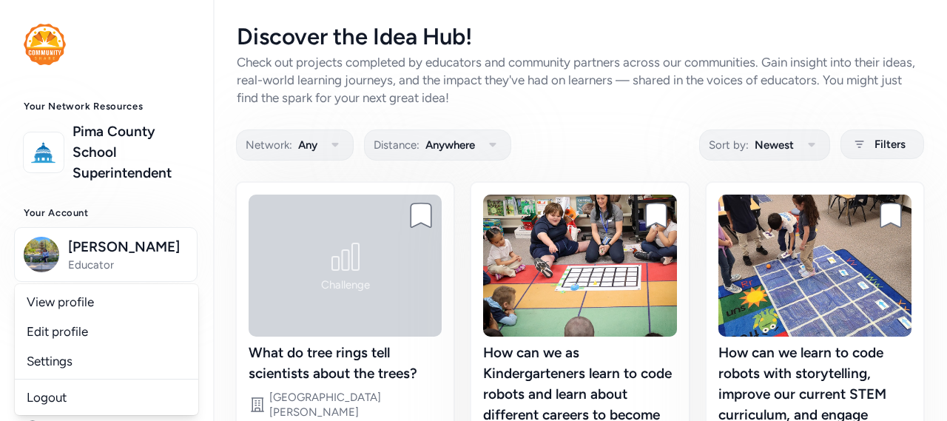
click at [65, 302] on link "View profile" at bounding box center [106, 302] width 183 height 30
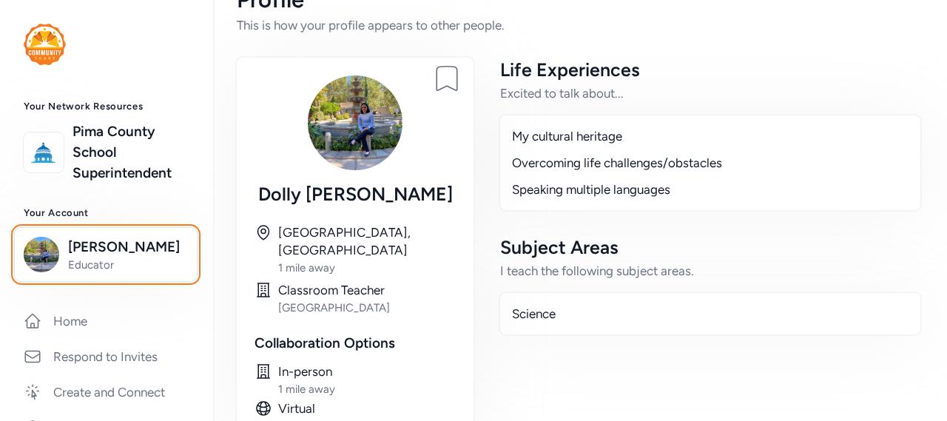
scroll to position [33, 0]
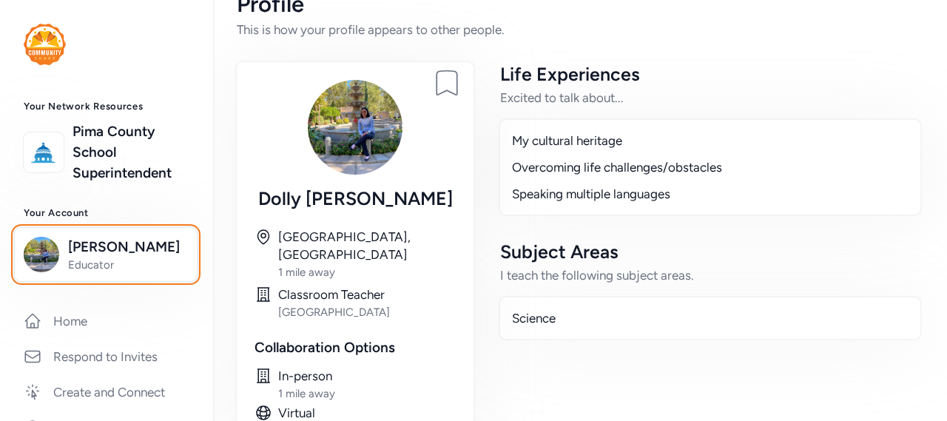
click at [90, 257] on span "Educator" at bounding box center [128, 264] width 120 height 15
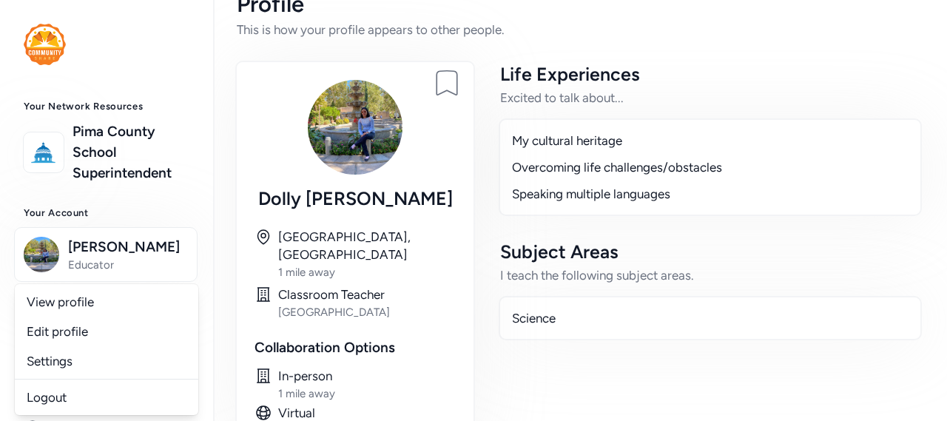
click at [37, 339] on link "Edit profile" at bounding box center [106, 332] width 183 height 30
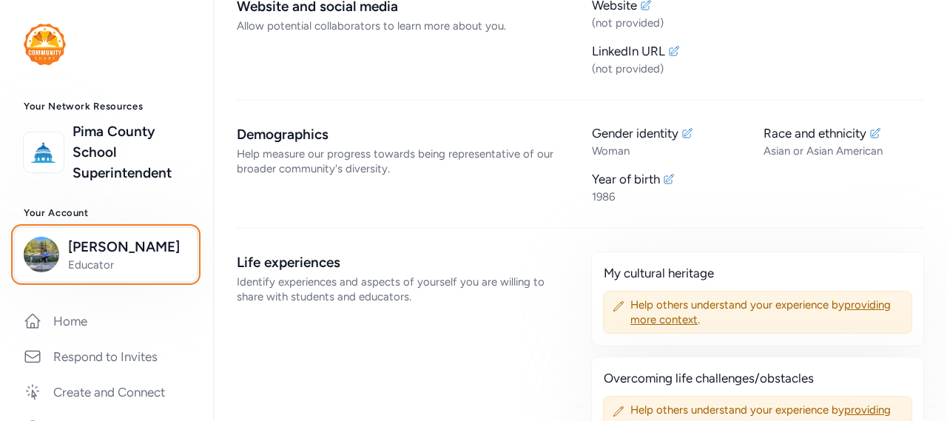
scroll to position [589, 0]
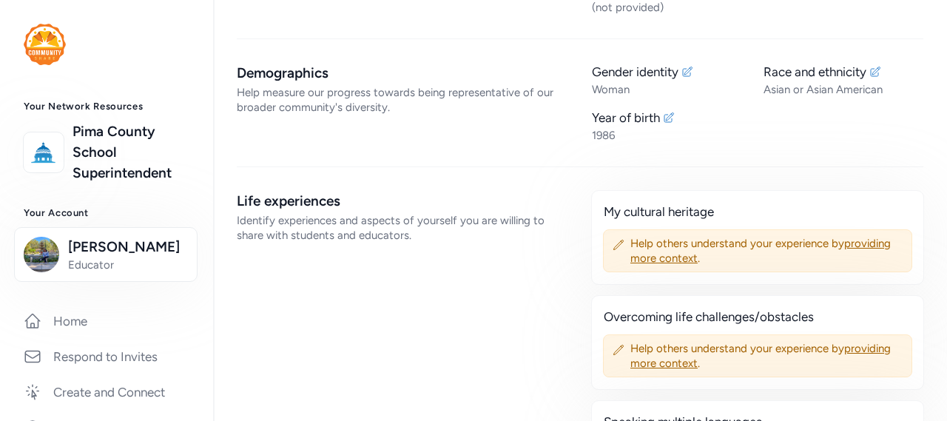
click at [258, 130] on div "Demographics Help measure our progress towards being representative of our broa…" at bounding box center [402, 103] width 331 height 80
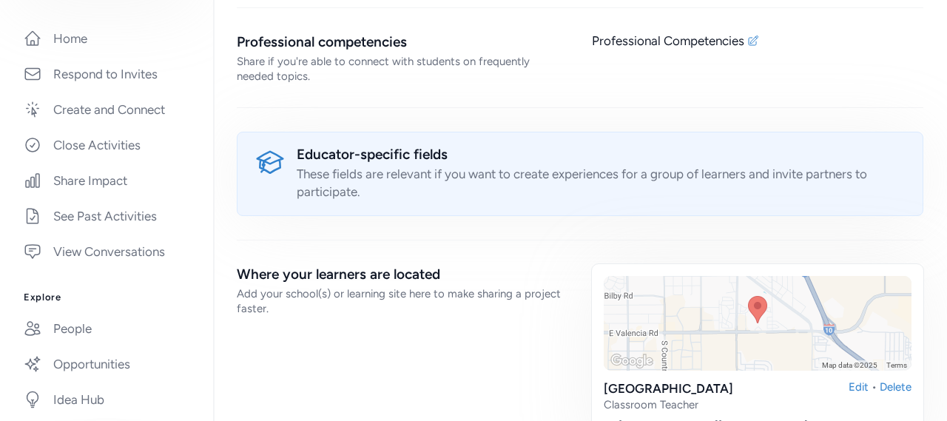
scroll to position [285, 0]
click at [129, 145] on link "Close Activities" at bounding box center [106, 143] width 189 height 33
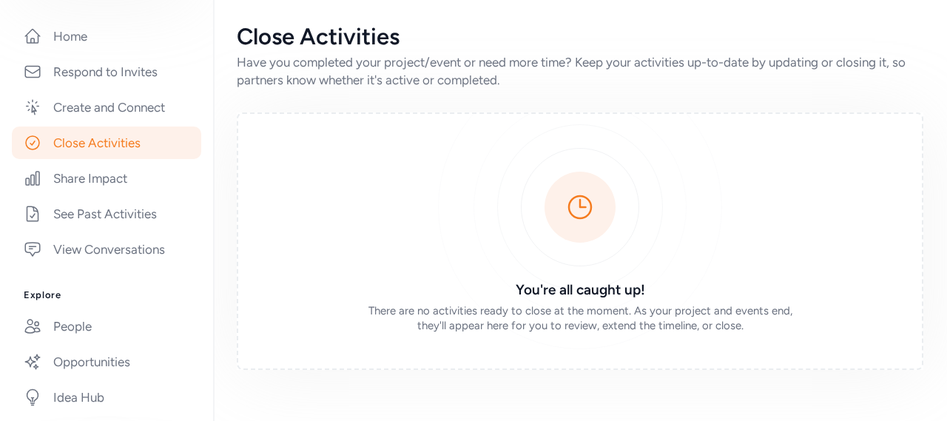
click at [157, 220] on link "See Past Activities" at bounding box center [106, 214] width 189 height 33
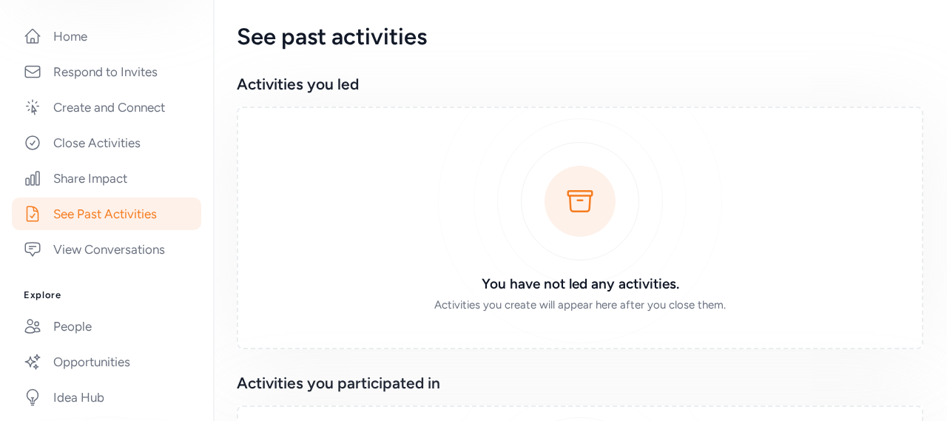
click at [128, 179] on link "Share Impact" at bounding box center [106, 178] width 189 height 33
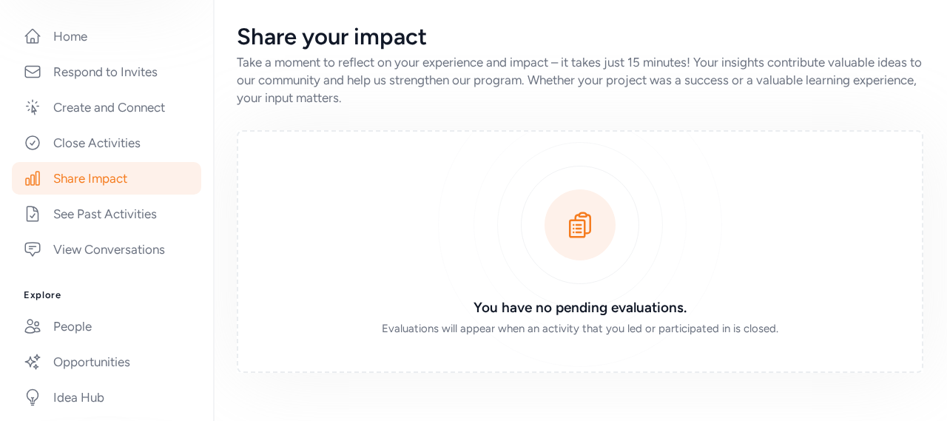
click at [141, 250] on link "View Conversations" at bounding box center [106, 249] width 189 height 33
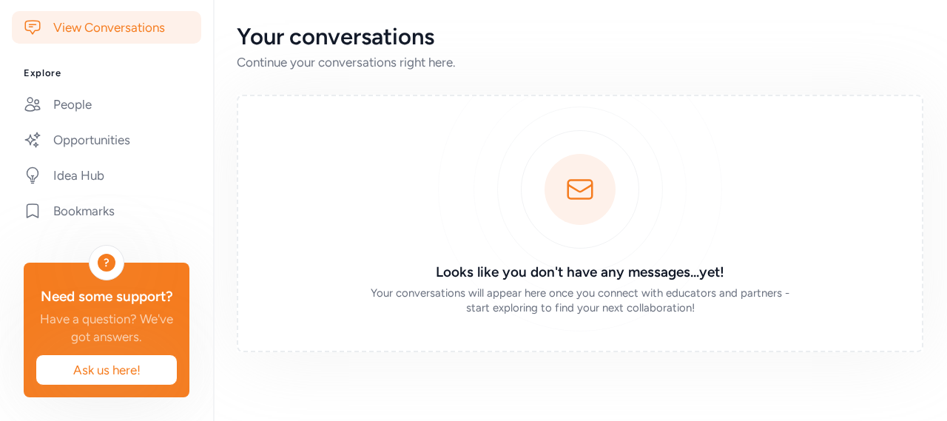
scroll to position [526, 0]
click at [112, 159] on link "Idea Hub" at bounding box center [106, 175] width 189 height 33
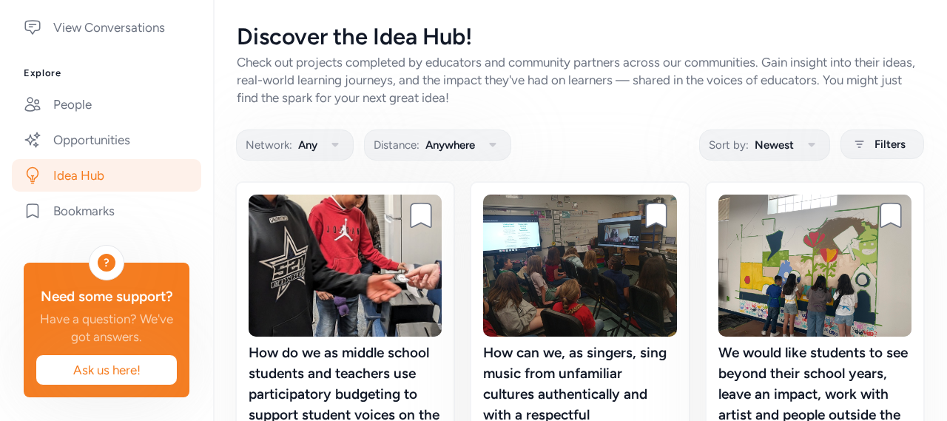
click at [75, 125] on link "Opportunities" at bounding box center [106, 140] width 189 height 33
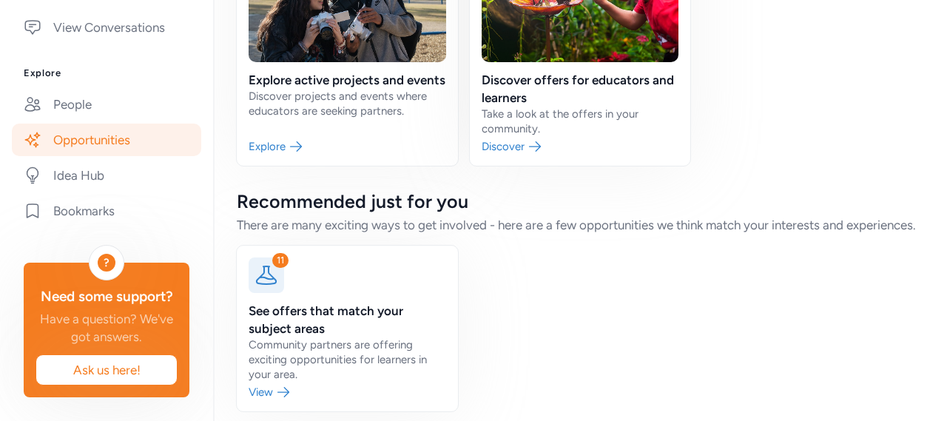
scroll to position [235, 0]
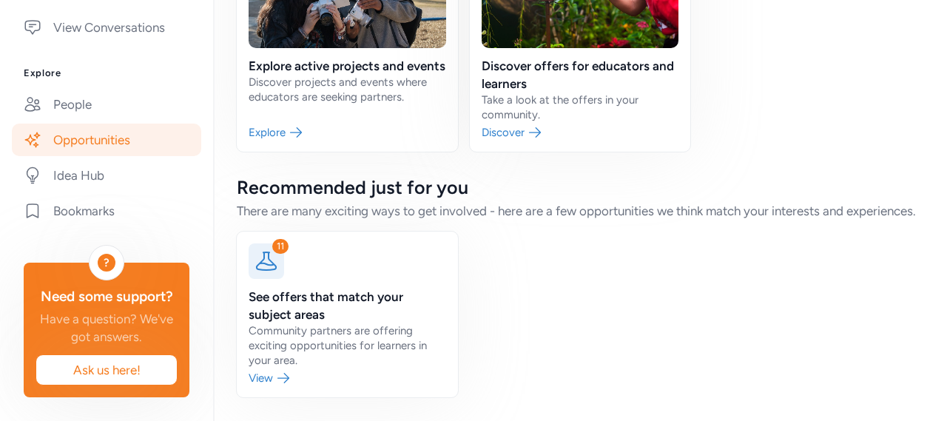
click at [255, 391] on link at bounding box center [347, 315] width 221 height 166
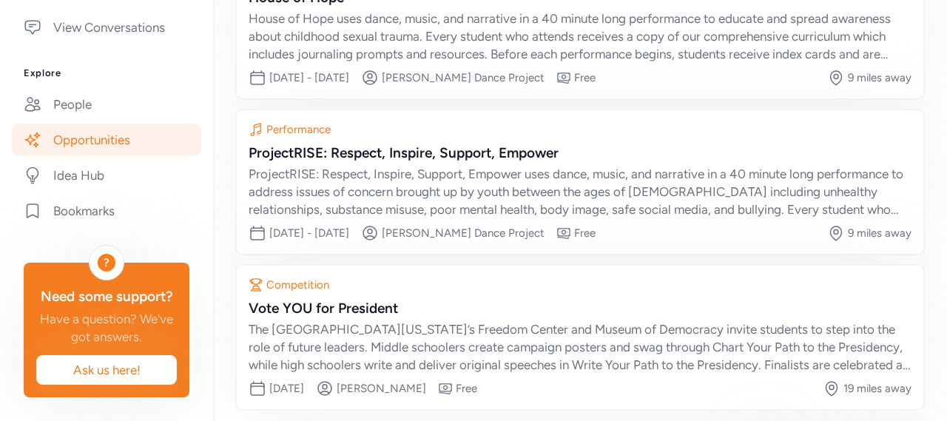
scroll to position [360, 0]
